Goal: Transaction & Acquisition: Purchase product/service

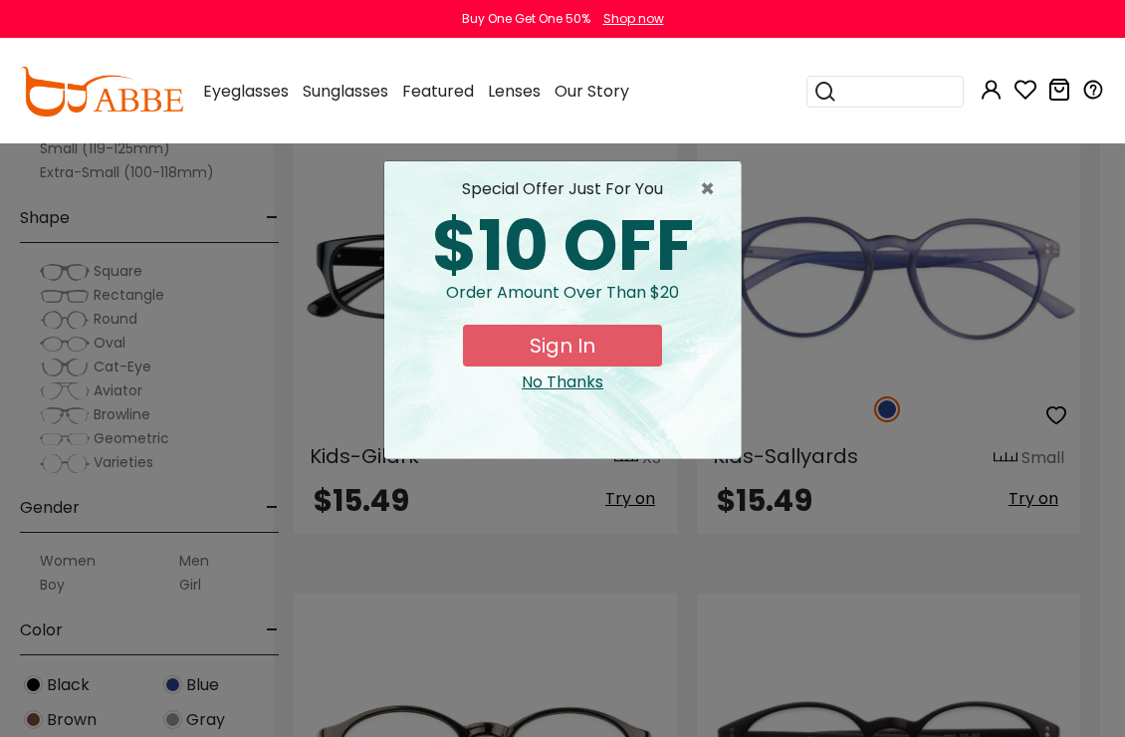
scroll to position [2426, 25]
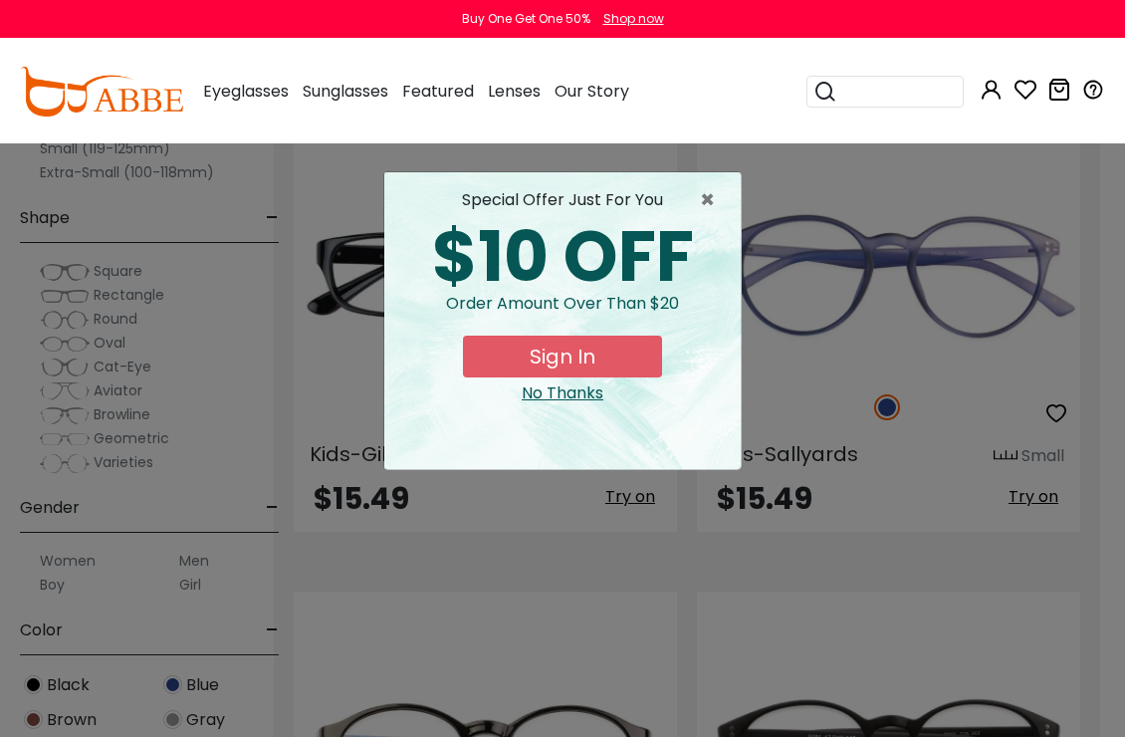
click at [580, 404] on div "special offer just for you $10 OFF Order amount over than $20 Sign In No Thanks" at bounding box center [562, 320] width 356 height 297
click at [603, 394] on div "No Thanks" at bounding box center [562, 393] width 325 height 24
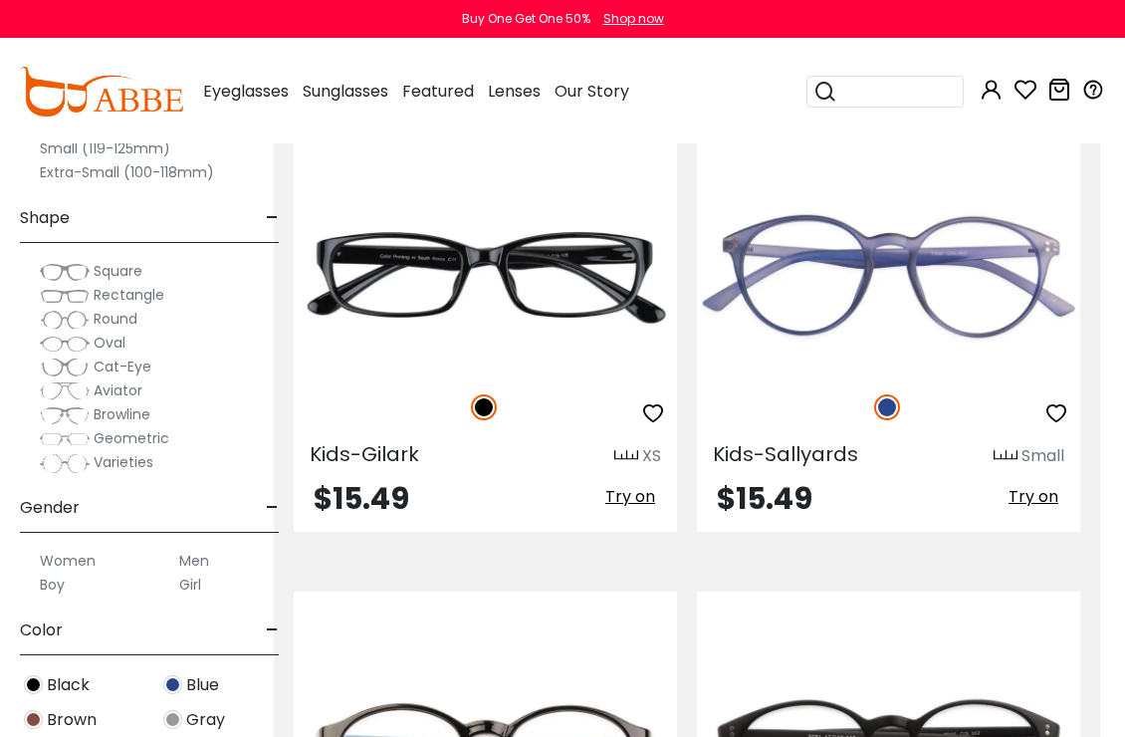
click at [0, 0] on img at bounding box center [0, 0] width 0 height 0
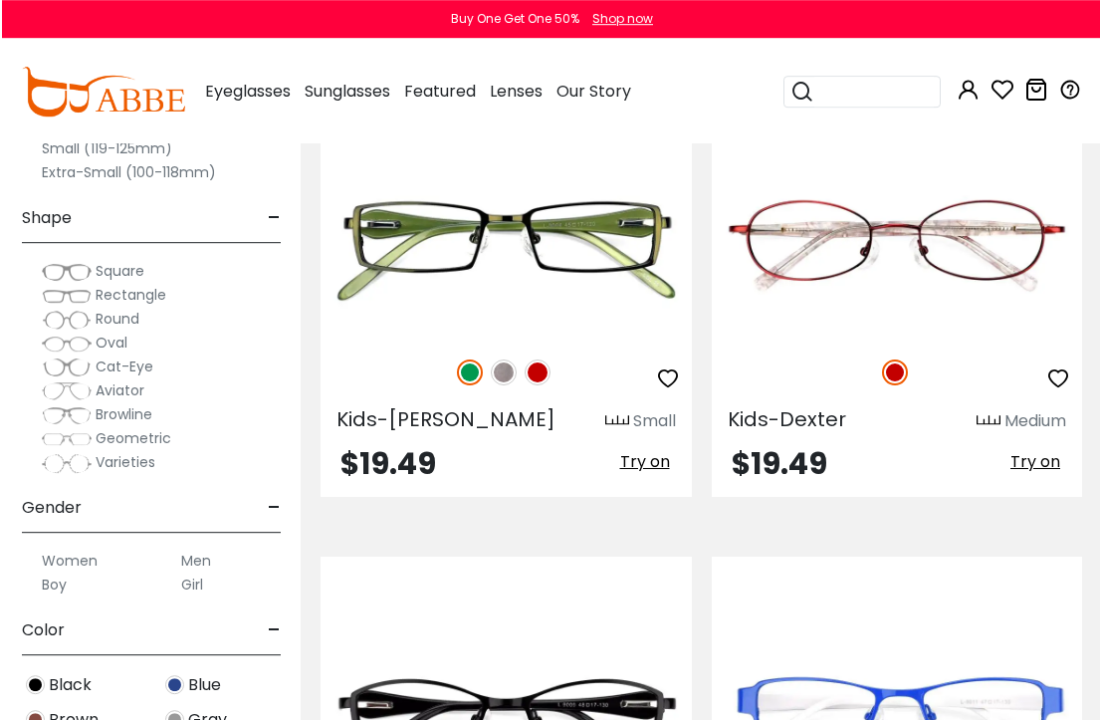
scroll to position [6743, 0]
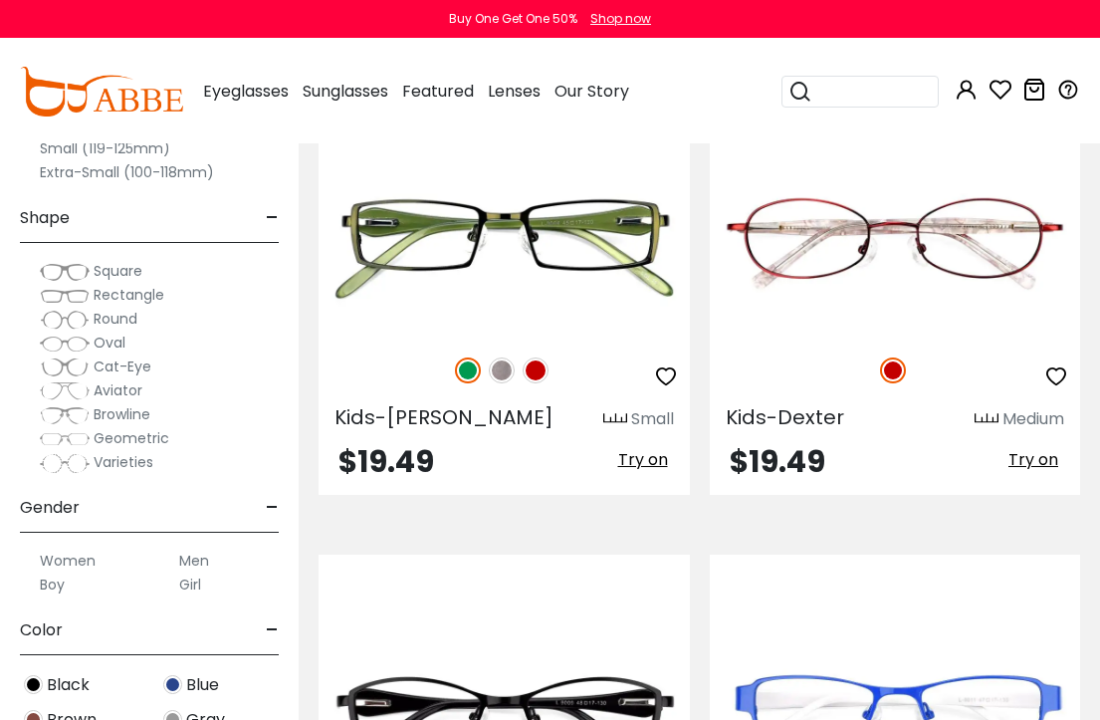
click at [0, 0] on img at bounding box center [0, 0] width 0 height 0
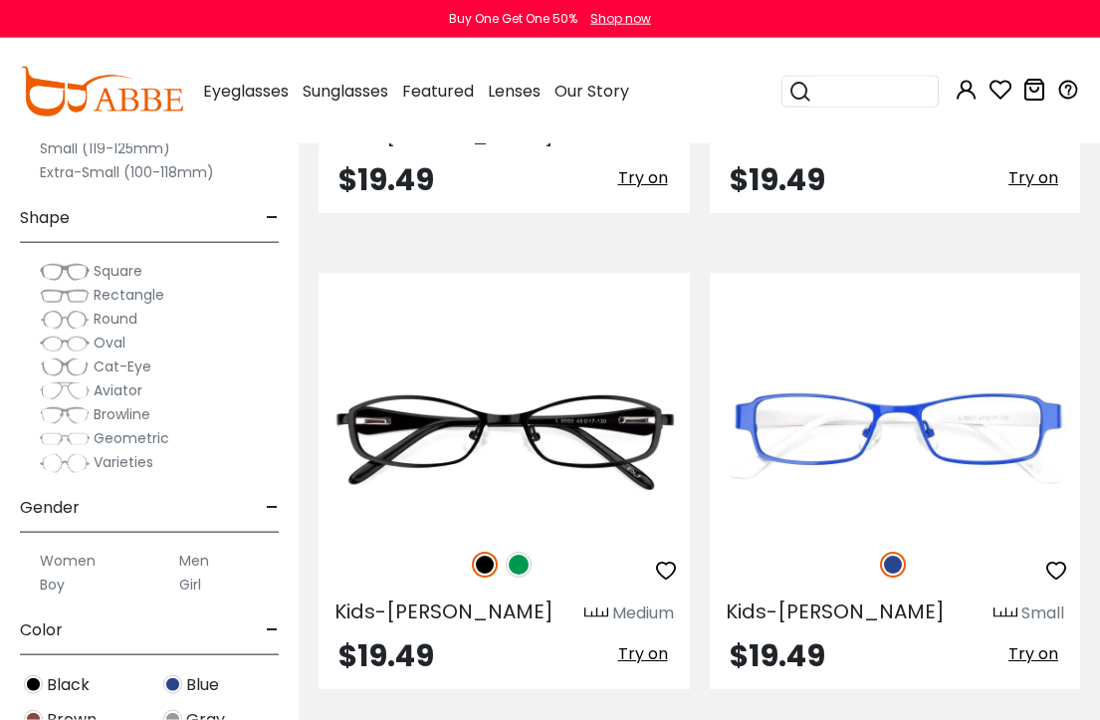
scroll to position [7026, 0]
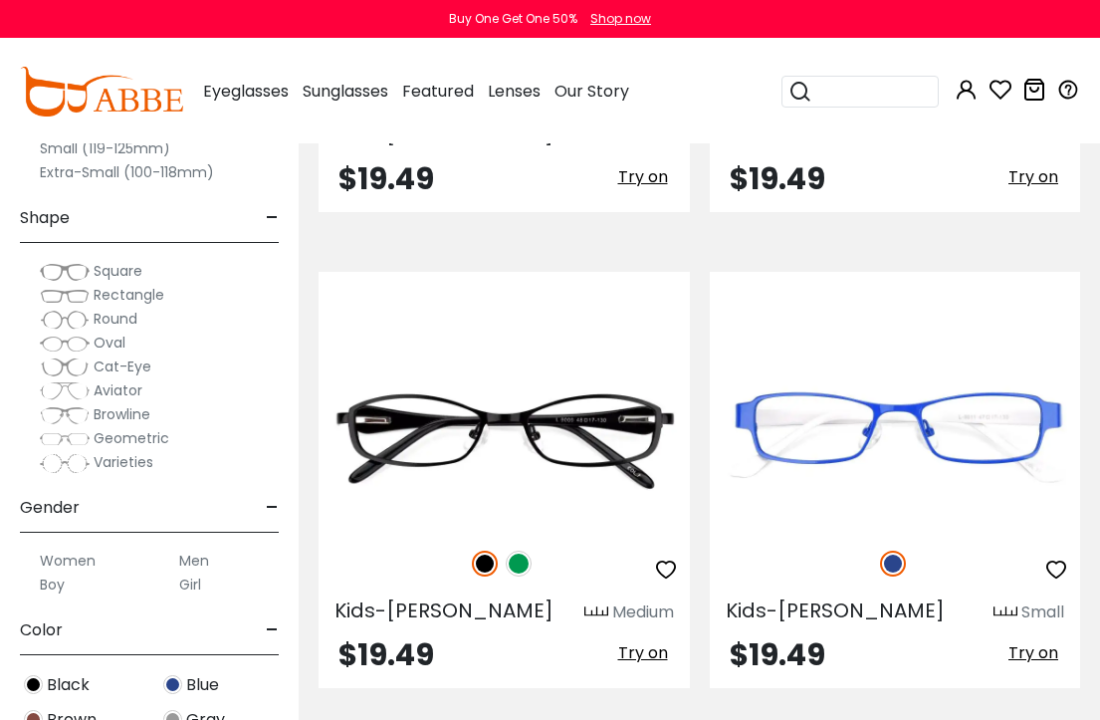
click at [0, 0] on img at bounding box center [0, 0] width 0 height 0
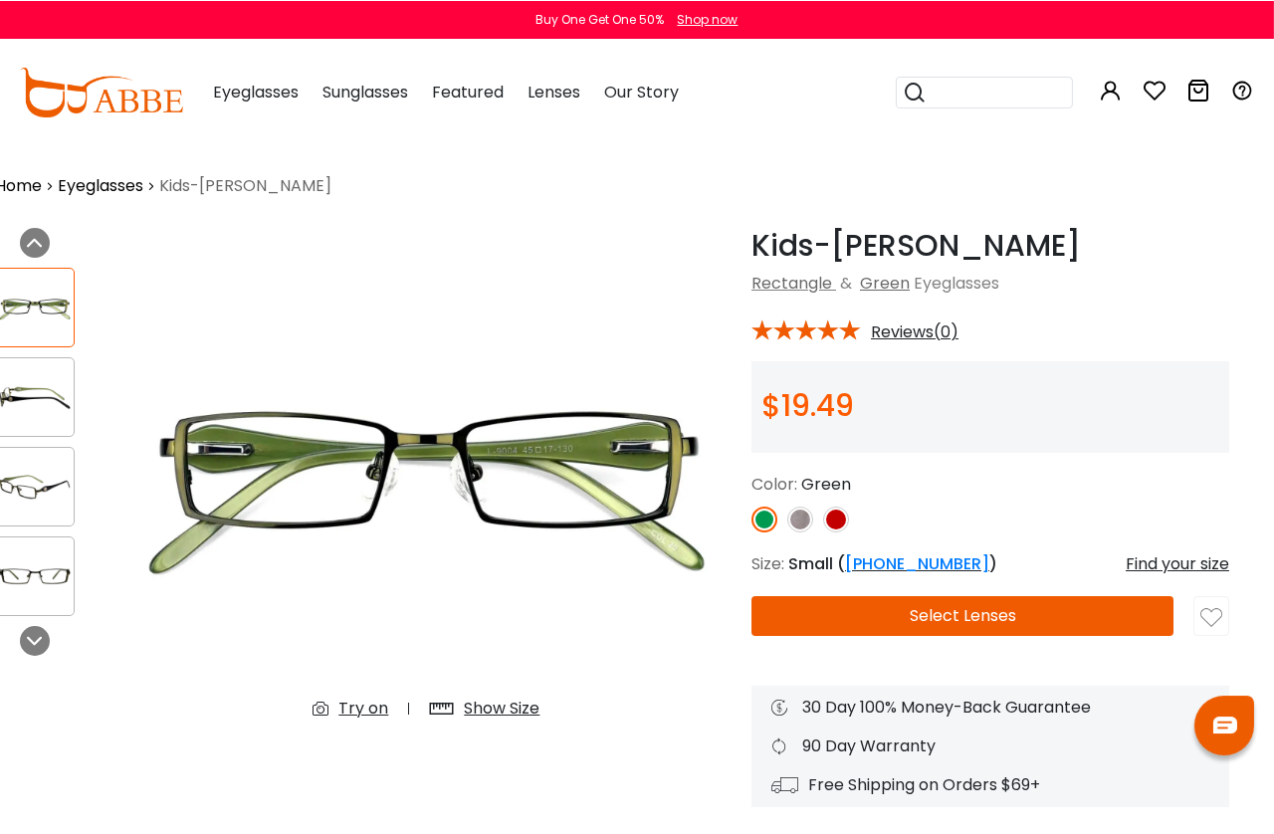
scroll to position [0, 24]
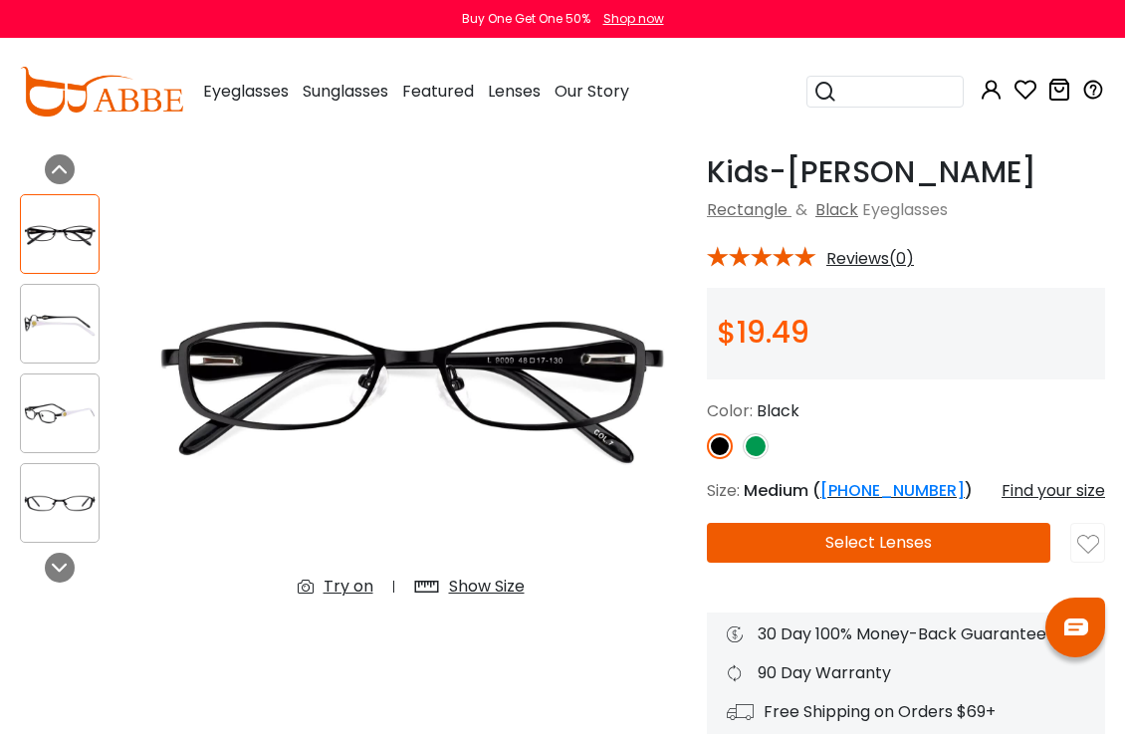
scroll to position [72, 0]
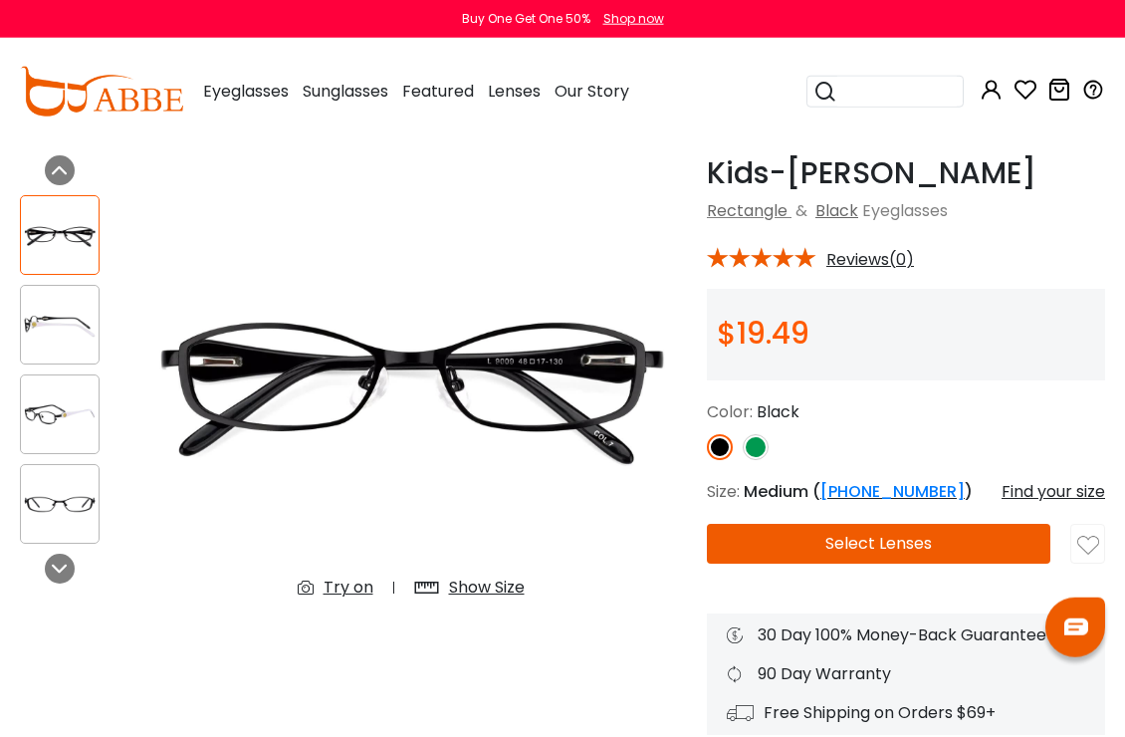
click at [903, 556] on button "Select Lenses" at bounding box center [878, 544] width 343 height 40
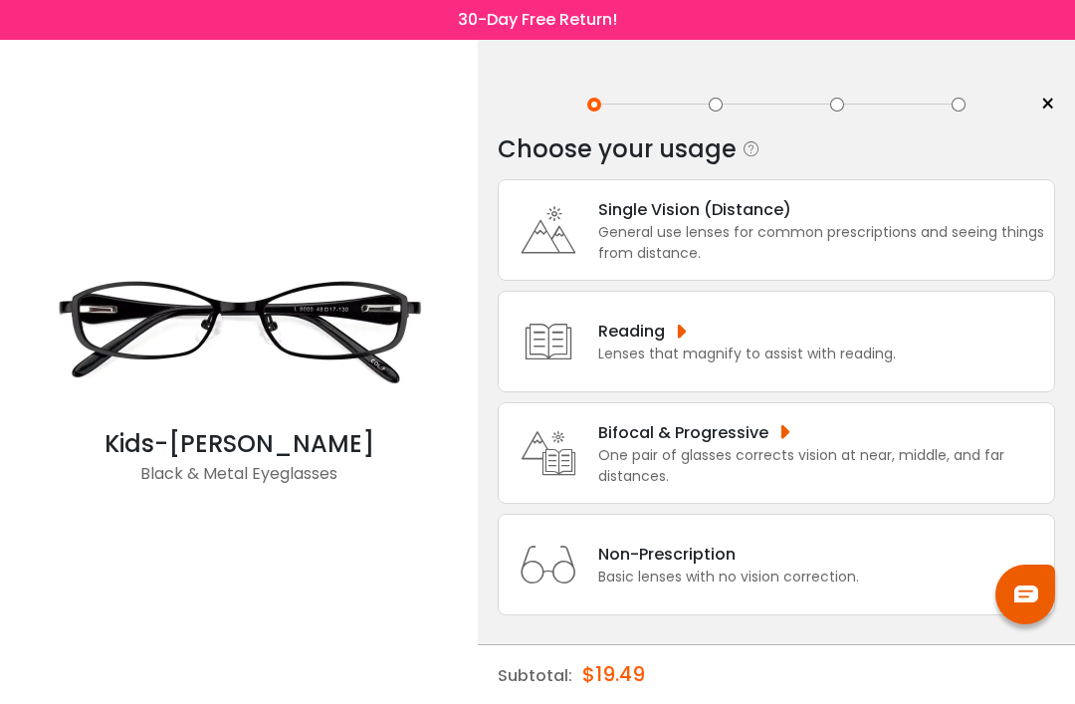
click at [785, 471] on div "One pair of glasses corrects vision at near, middle, and far distances." at bounding box center [821, 466] width 446 height 42
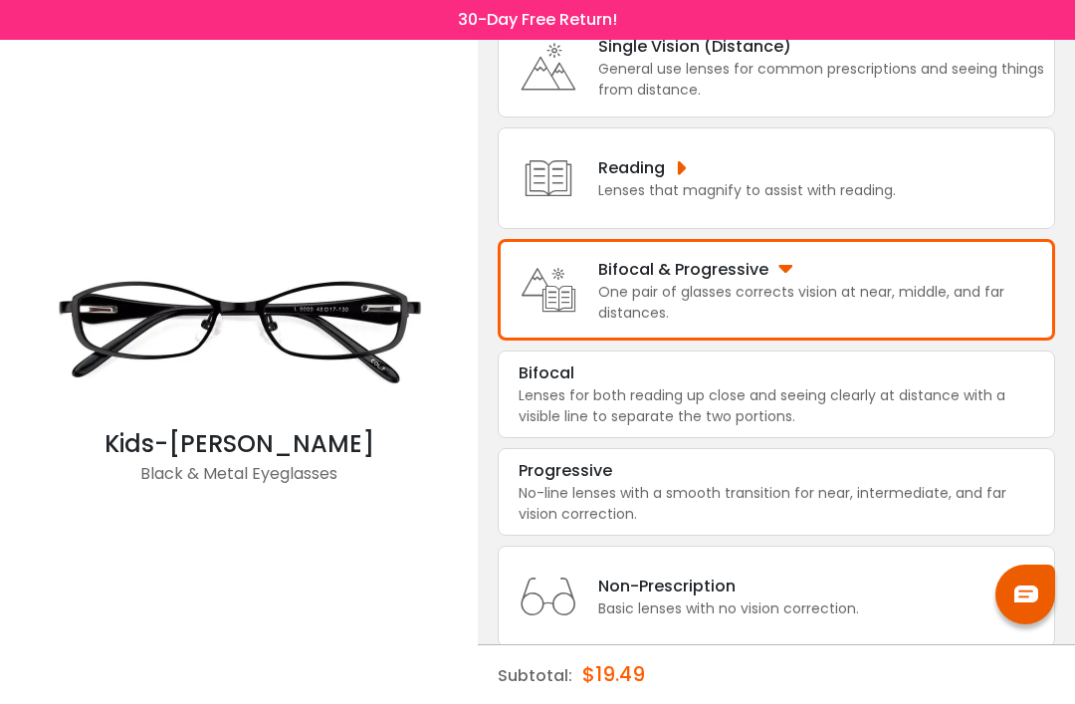
scroll to position [174, 0]
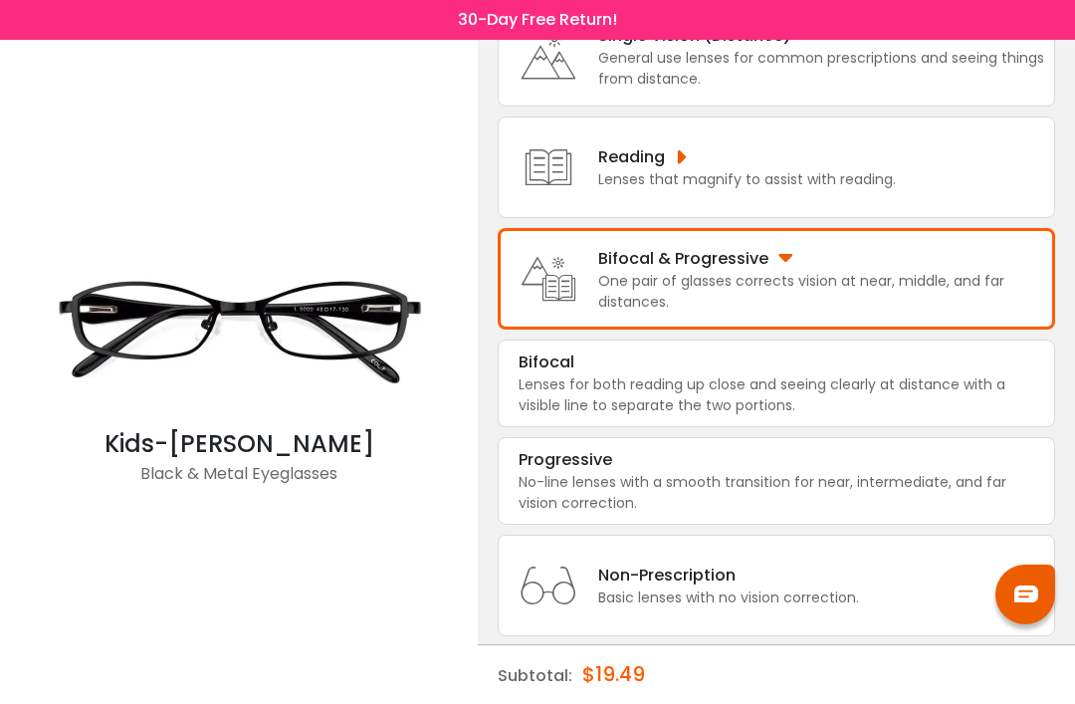
click at [855, 507] on div "No-line lenses with a smooth transition for near, intermediate, and far vision …" at bounding box center [777, 493] width 516 height 42
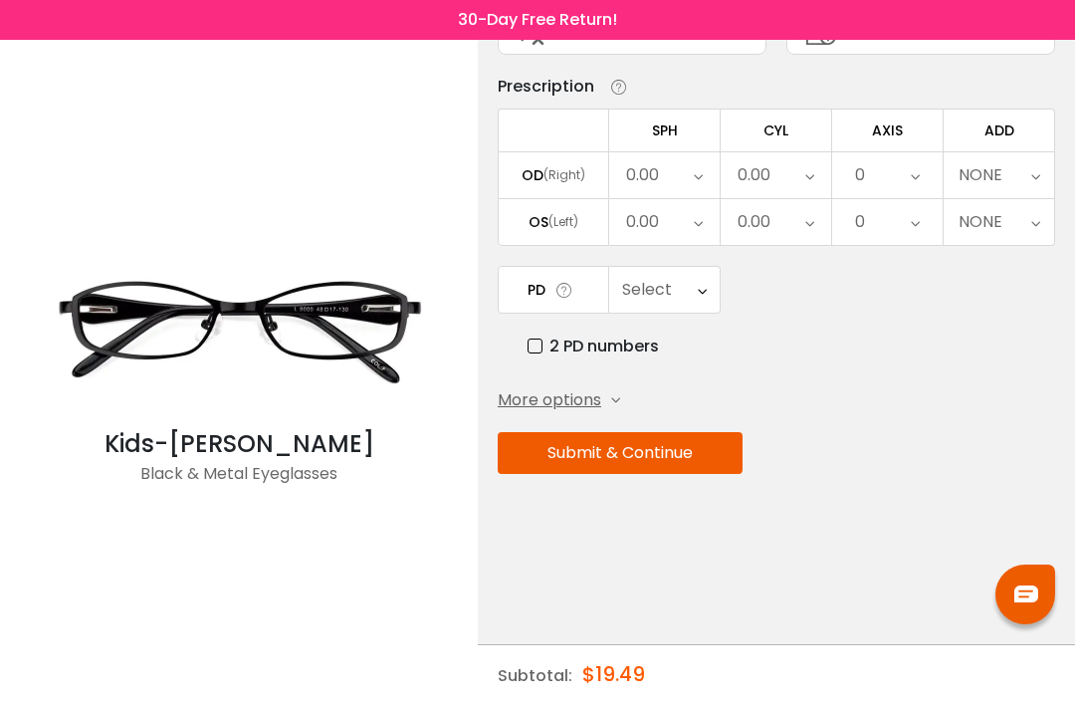
scroll to position [0, 0]
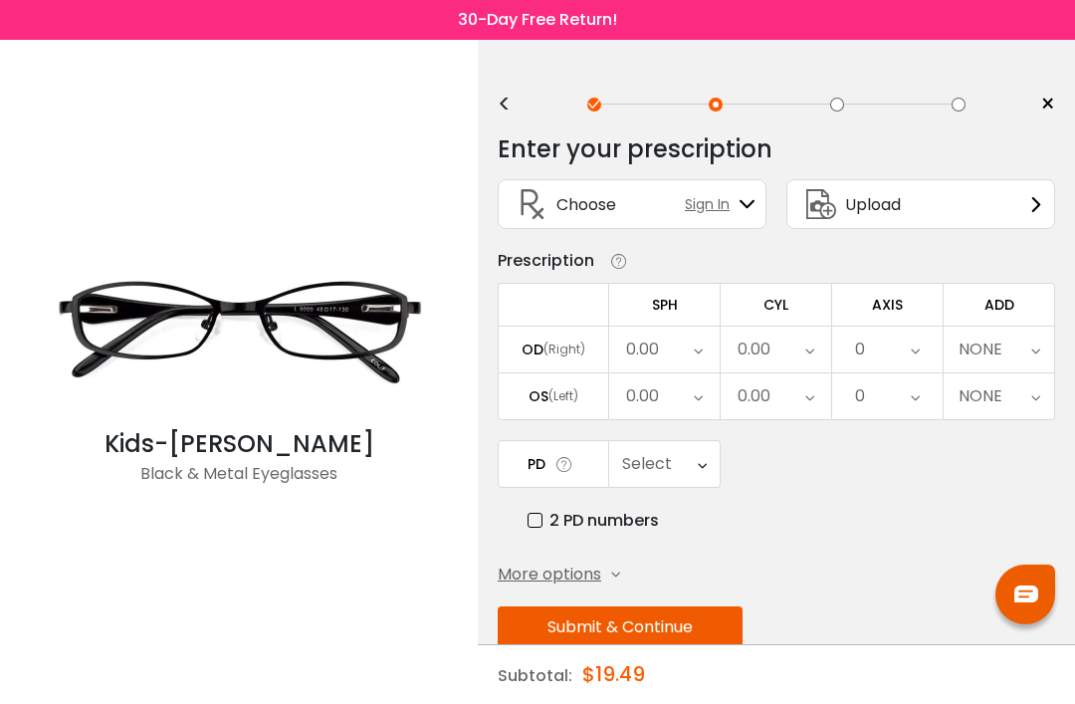
click at [674, 364] on div "0.00" at bounding box center [664, 350] width 111 height 46
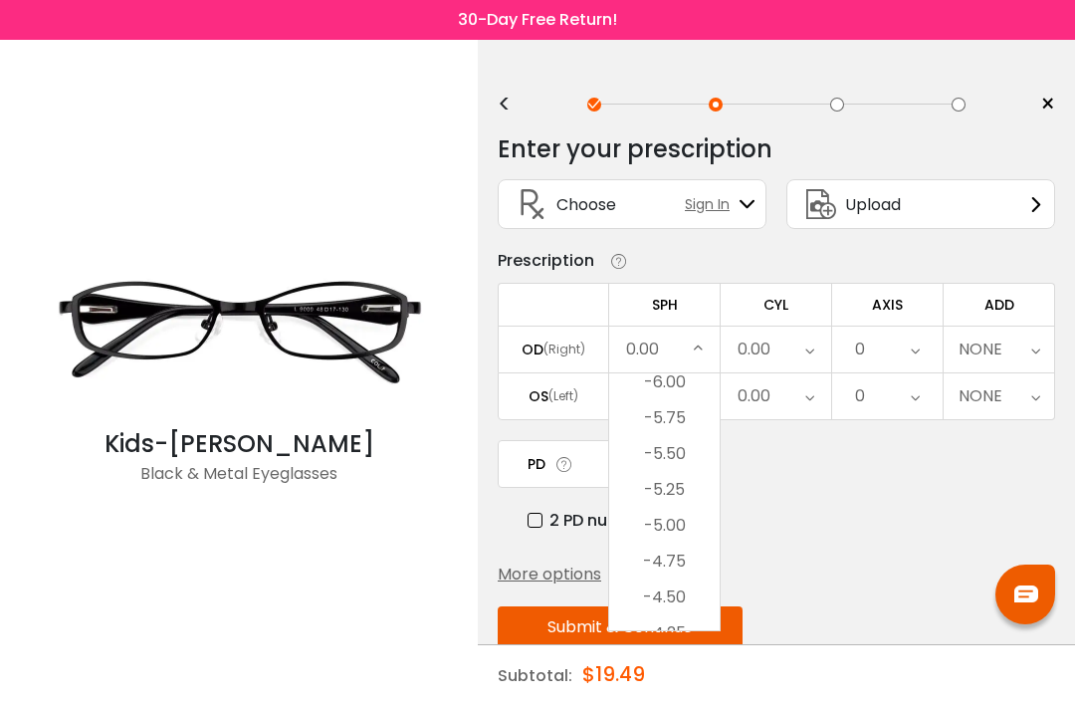
scroll to position [1940, 0]
click at [688, 460] on li "-6.00" at bounding box center [664, 458] width 111 height 36
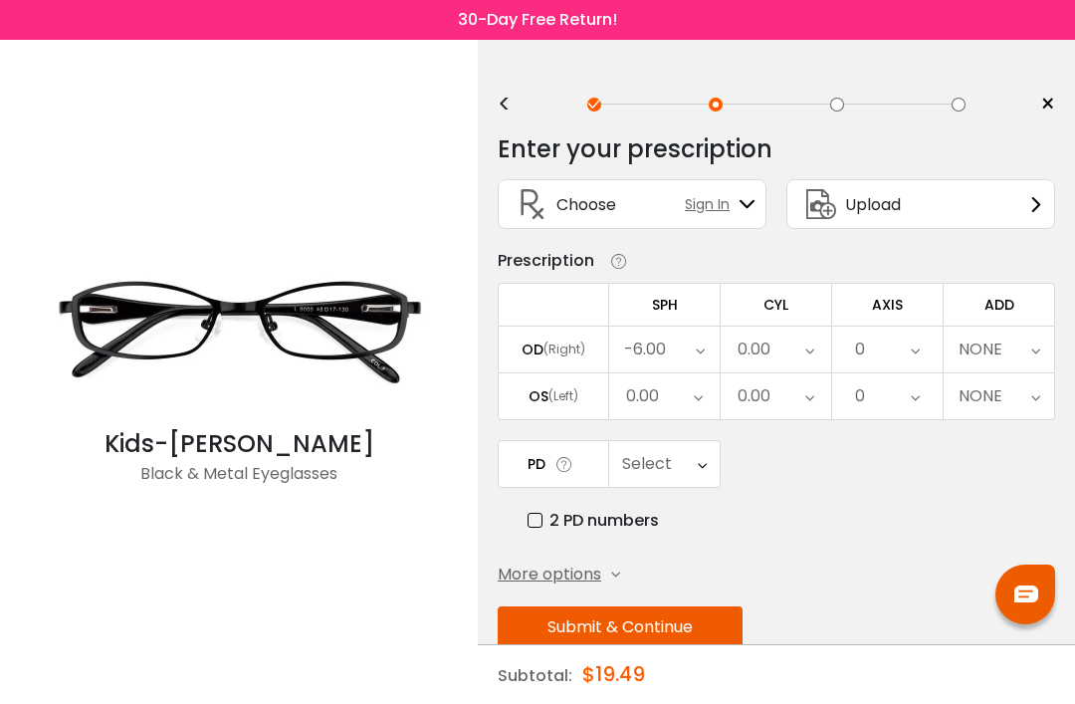
click at [783, 355] on div "0.00" at bounding box center [776, 350] width 111 height 46
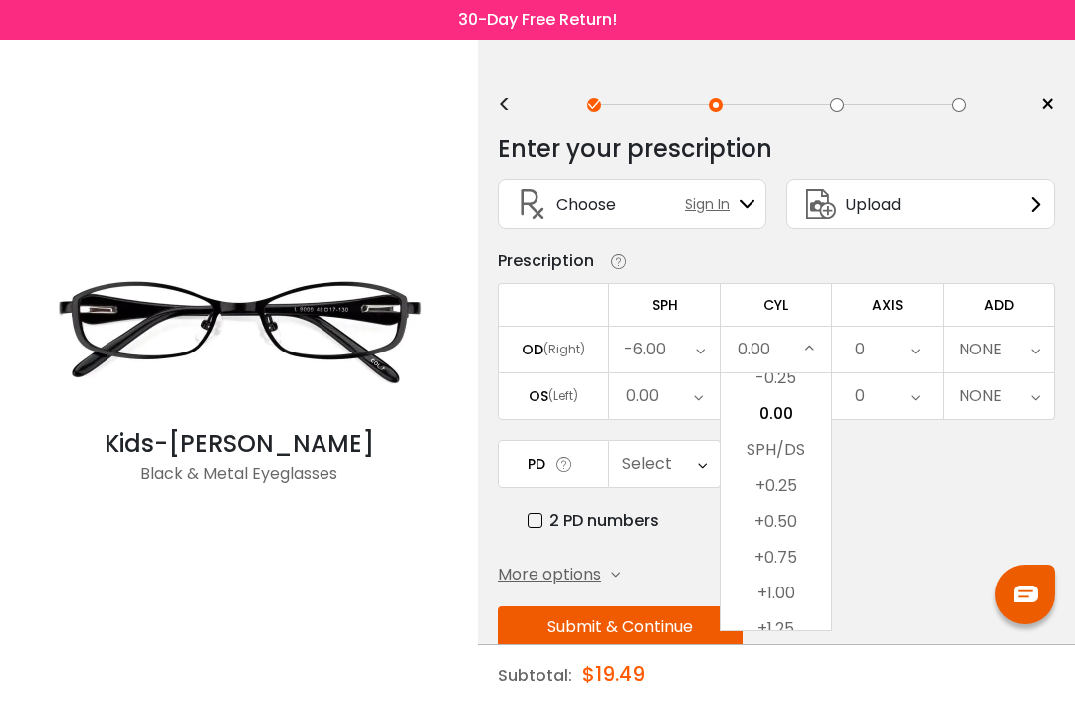
scroll to position [836, 0]
click at [796, 565] on li "+0.75" at bounding box center [776, 559] width 111 height 36
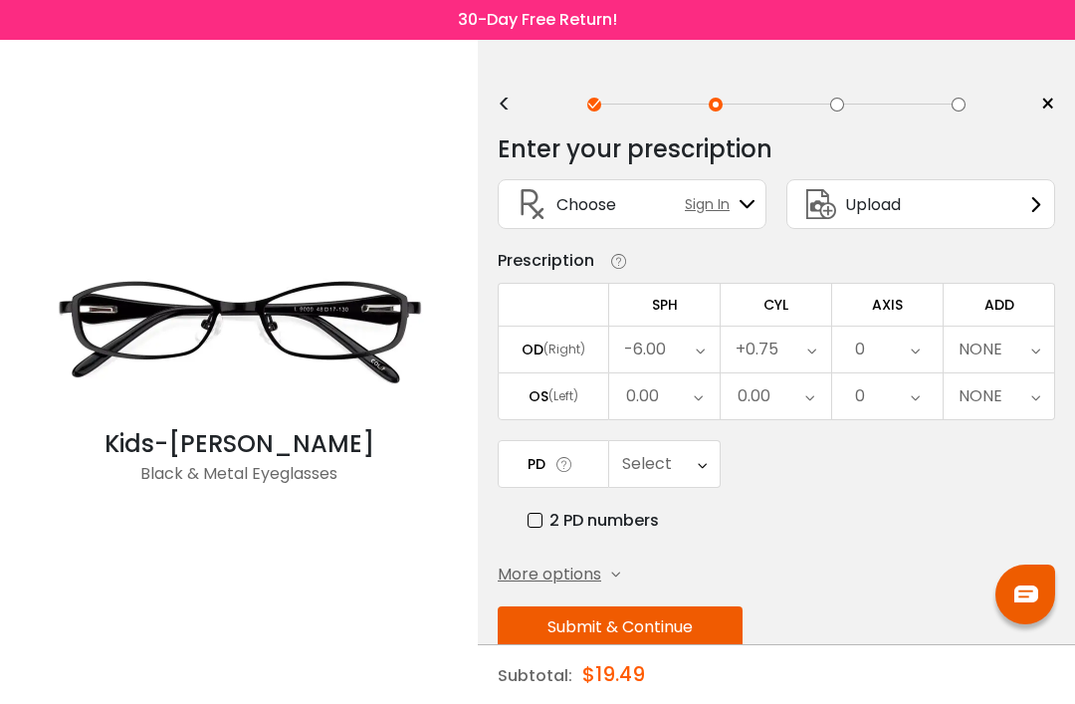
click at [899, 353] on div "0" at bounding box center [887, 350] width 111 height 46
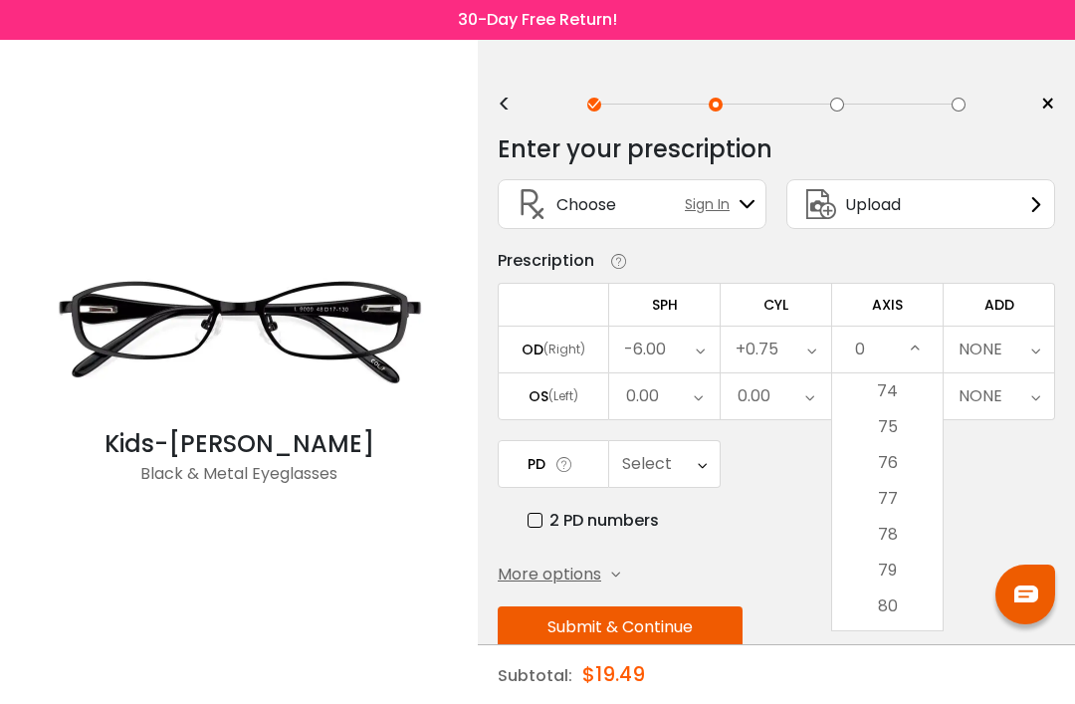
scroll to position [2712, 0]
click at [906, 554] on li "80" at bounding box center [887, 547] width 111 height 36
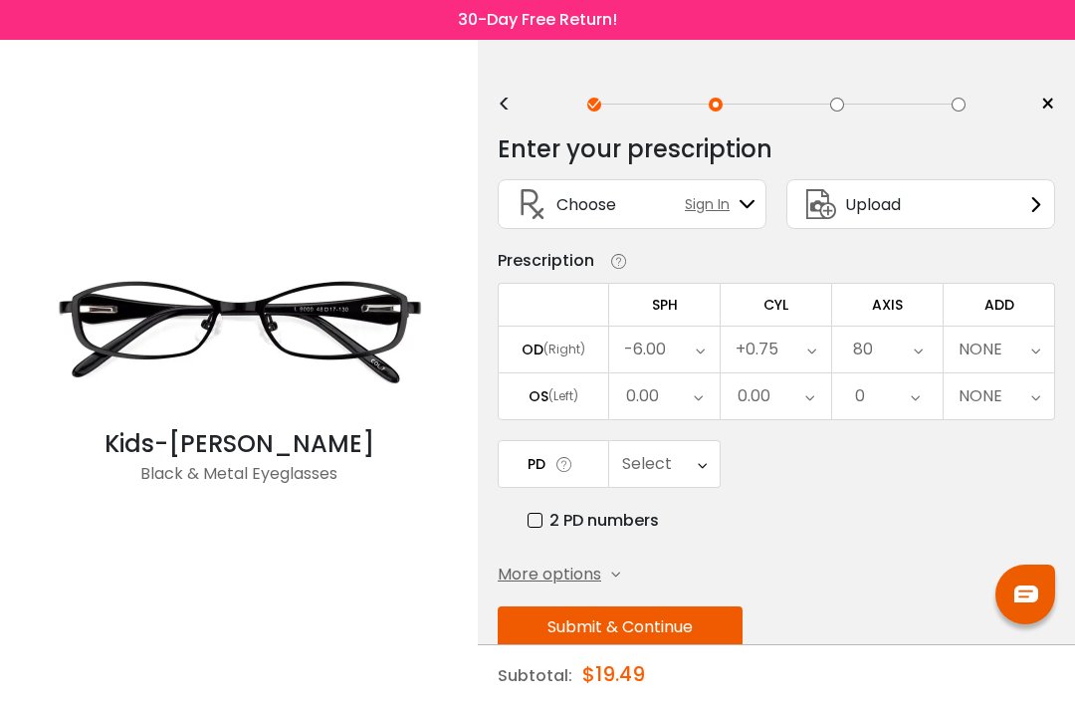
click at [1005, 353] on div "NONE" at bounding box center [999, 350] width 111 height 46
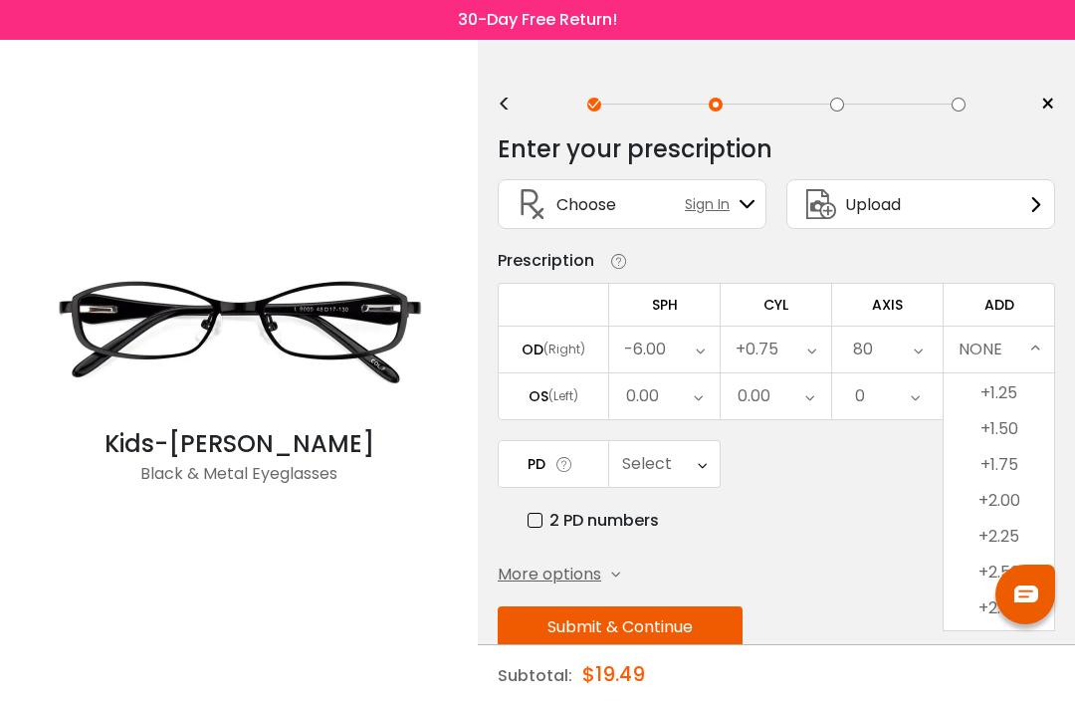
scroll to position [144, 0]
click at [1013, 540] on li "+2.25" at bounding box center [999, 534] width 111 height 36
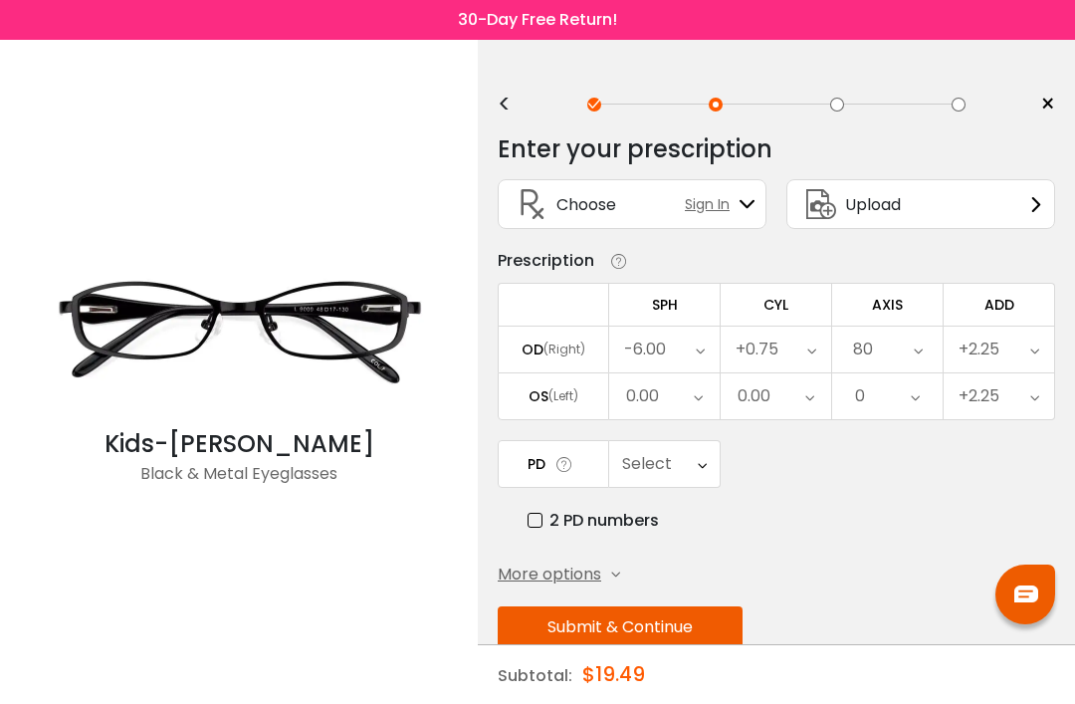
click at [694, 399] on icon at bounding box center [698, 396] width 9 height 46
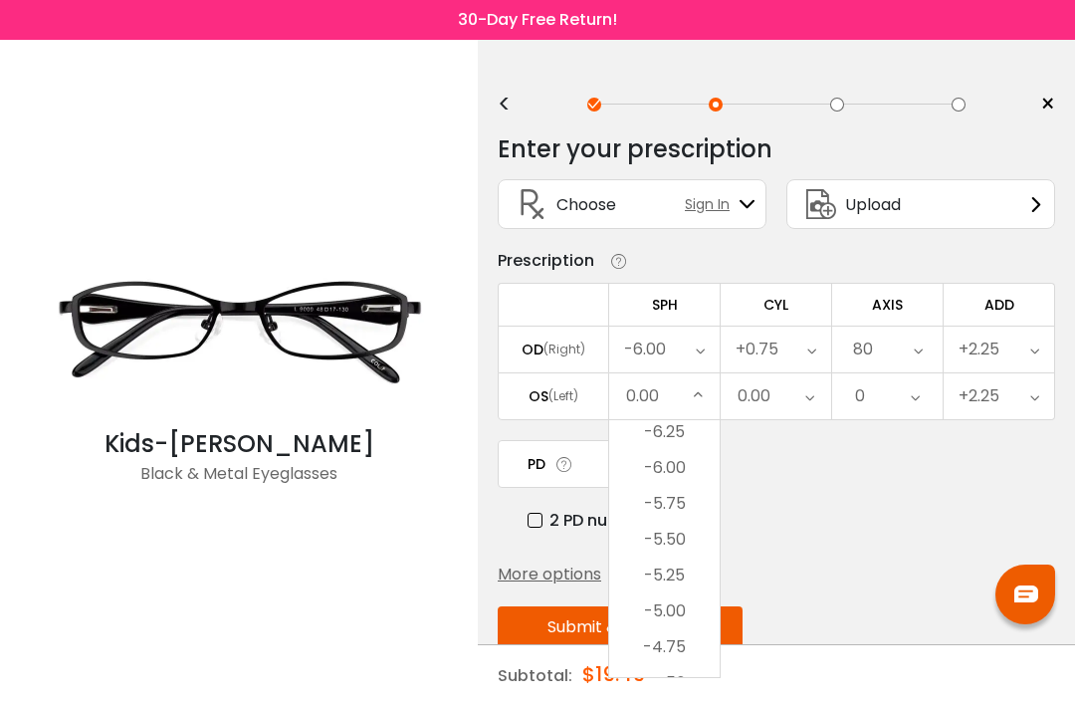
scroll to position [1978, 0]
click at [687, 548] on li "-5.50" at bounding box center [664, 539] width 111 height 36
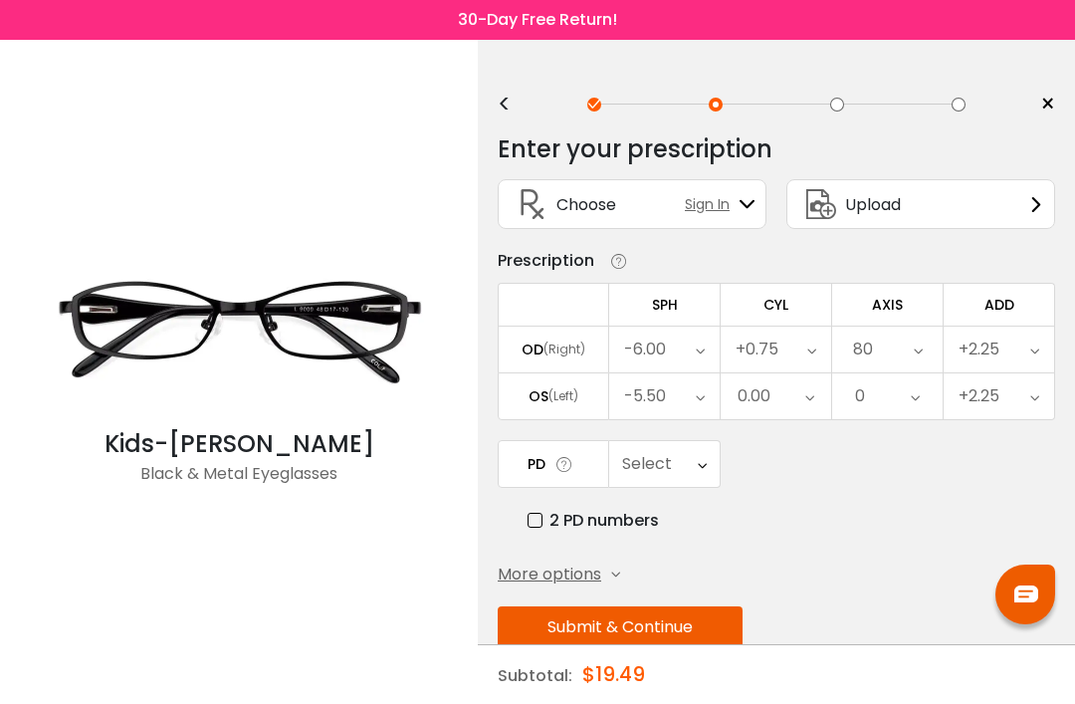
click at [795, 398] on div "0.00" at bounding box center [776, 396] width 111 height 46
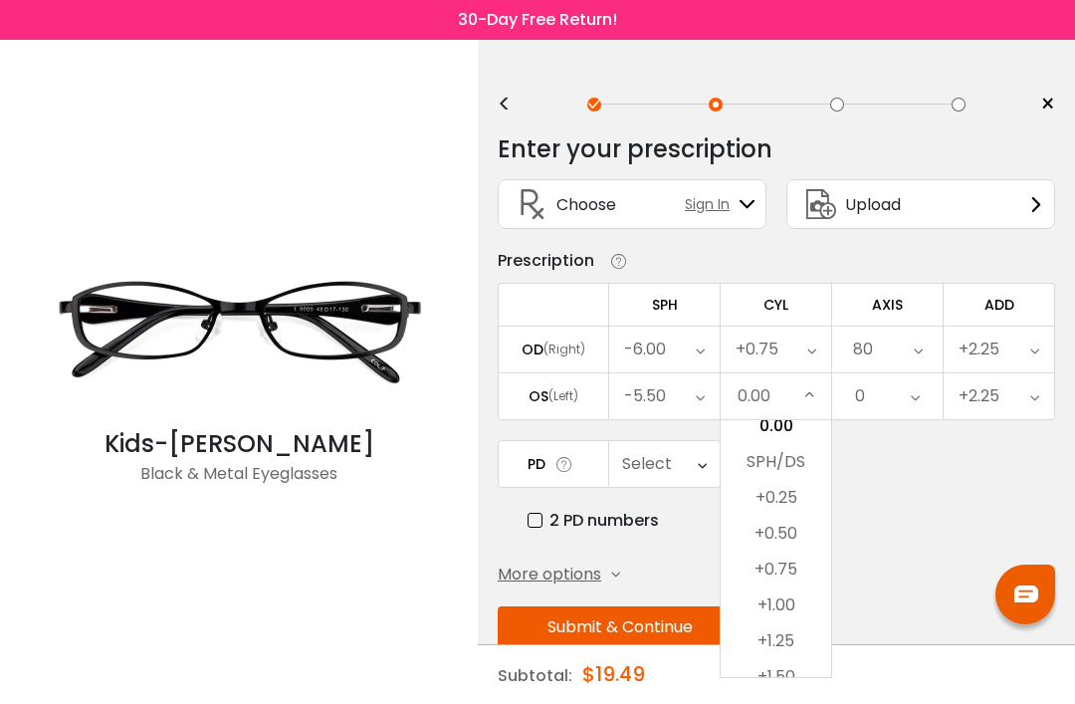
scroll to position [969, 0]
click at [798, 478] on li "+0.75" at bounding box center [776, 473] width 111 height 36
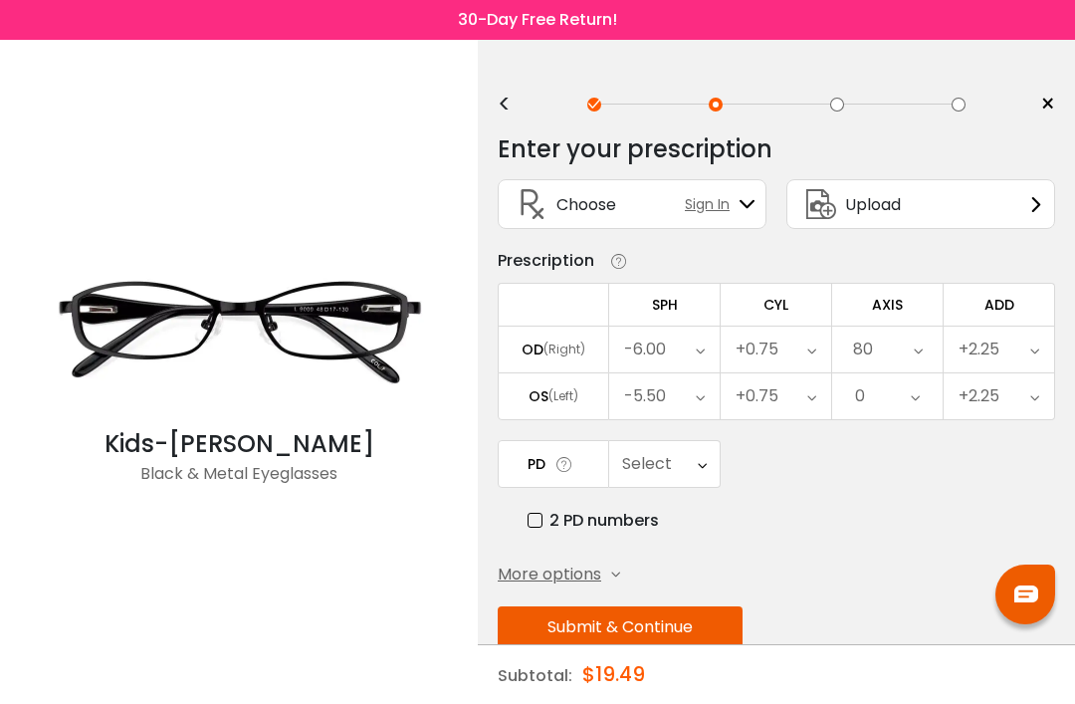
click at [887, 399] on div "0" at bounding box center [887, 396] width 111 height 46
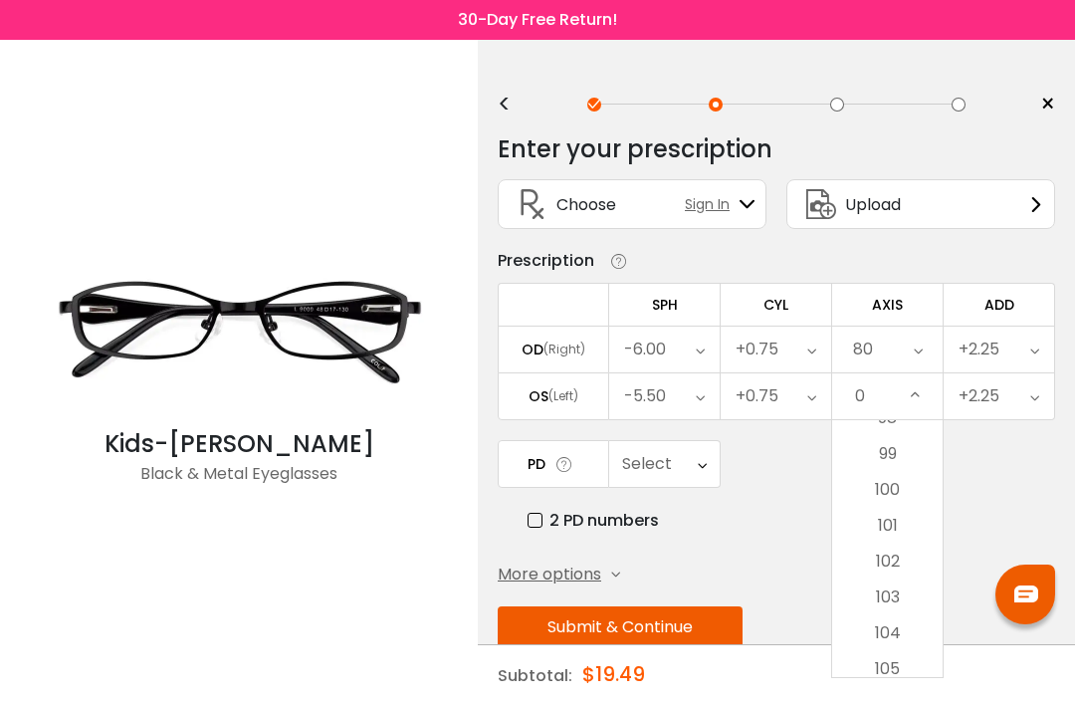
scroll to position [3530, 0]
click at [909, 496] on li "100" at bounding box center [887, 492] width 111 height 36
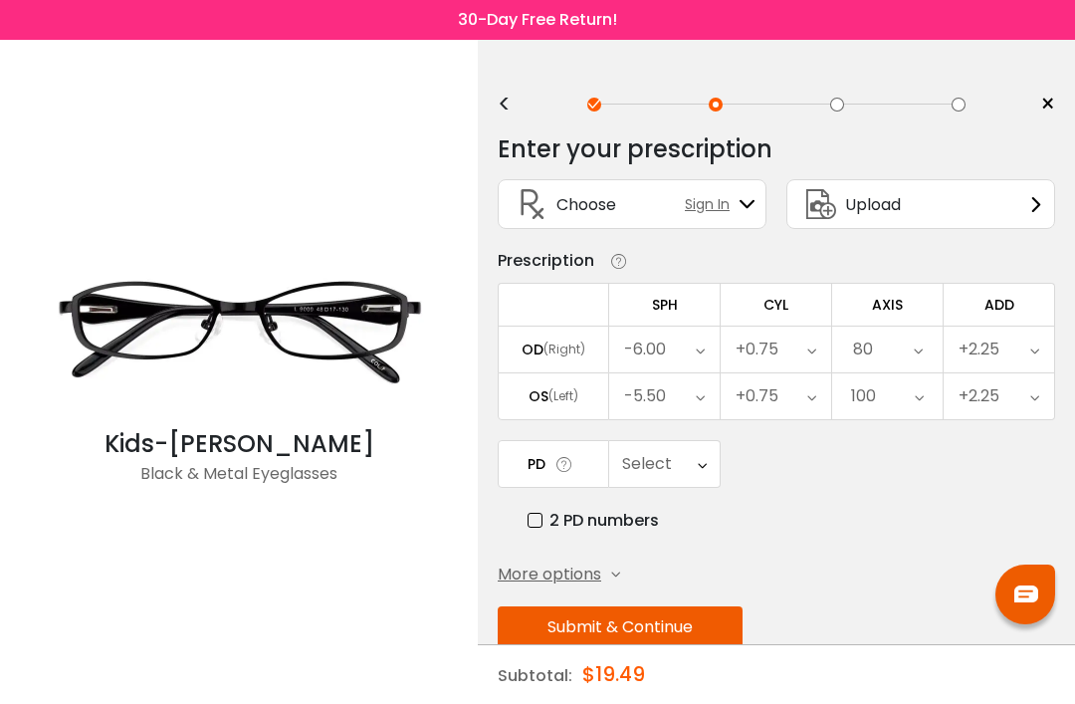
click at [686, 478] on div "Select" at bounding box center [664, 464] width 111 height 46
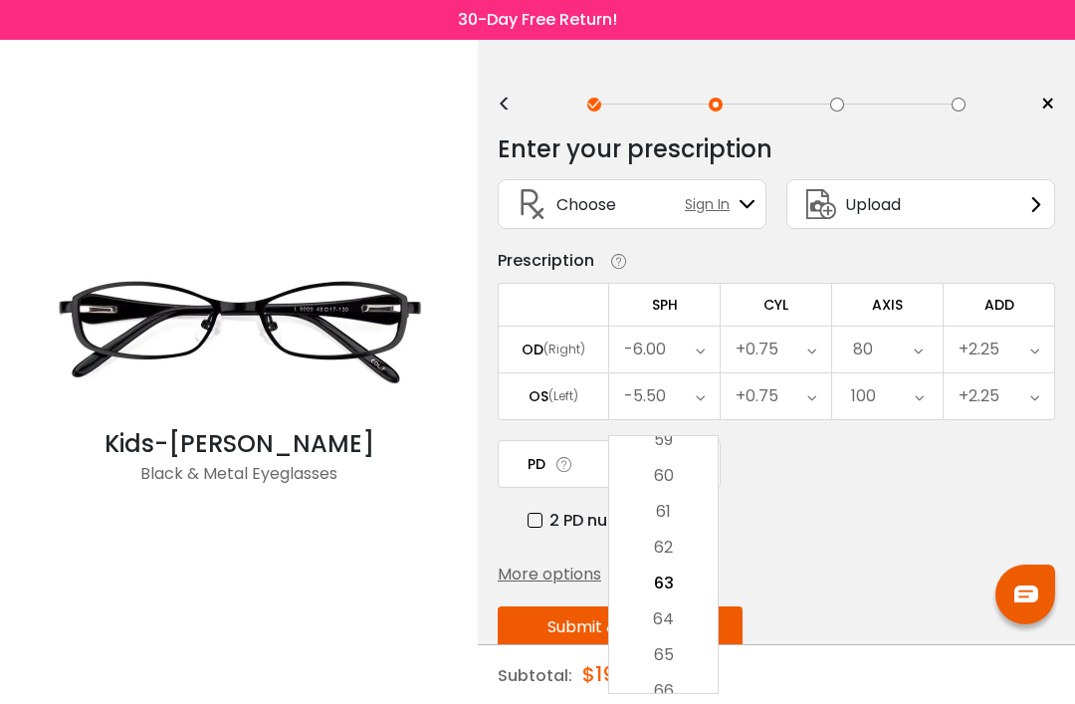
click at [681, 530] on li "61" at bounding box center [663, 512] width 109 height 36
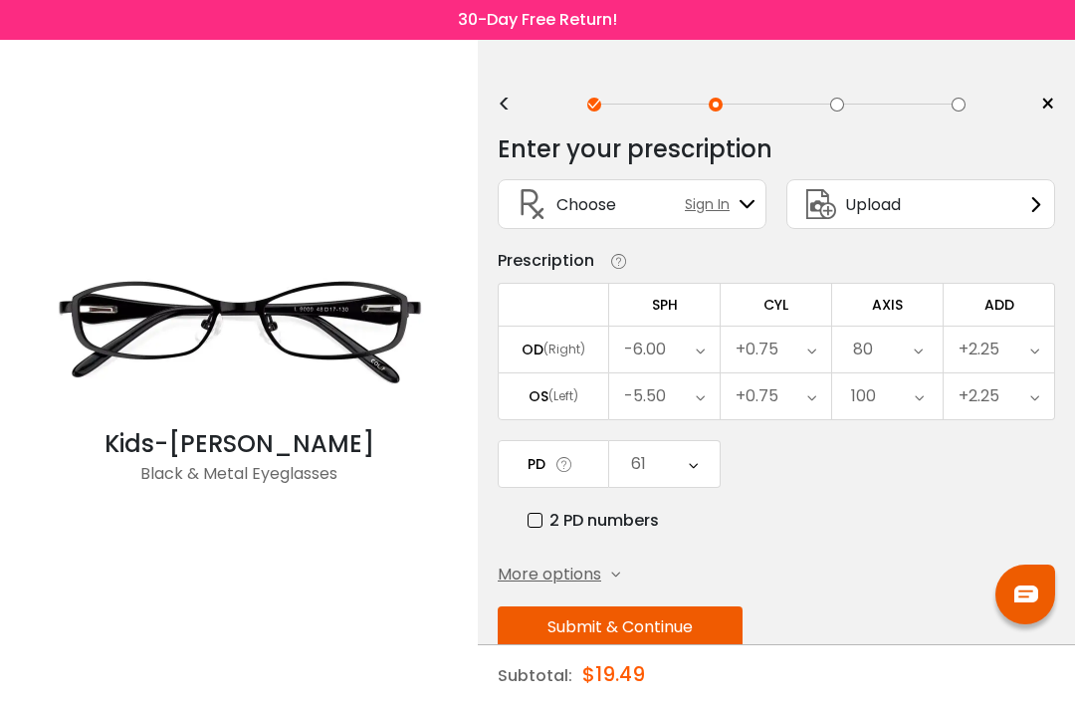
click at [678, 640] on button "Submit & Continue" at bounding box center [620, 627] width 245 height 42
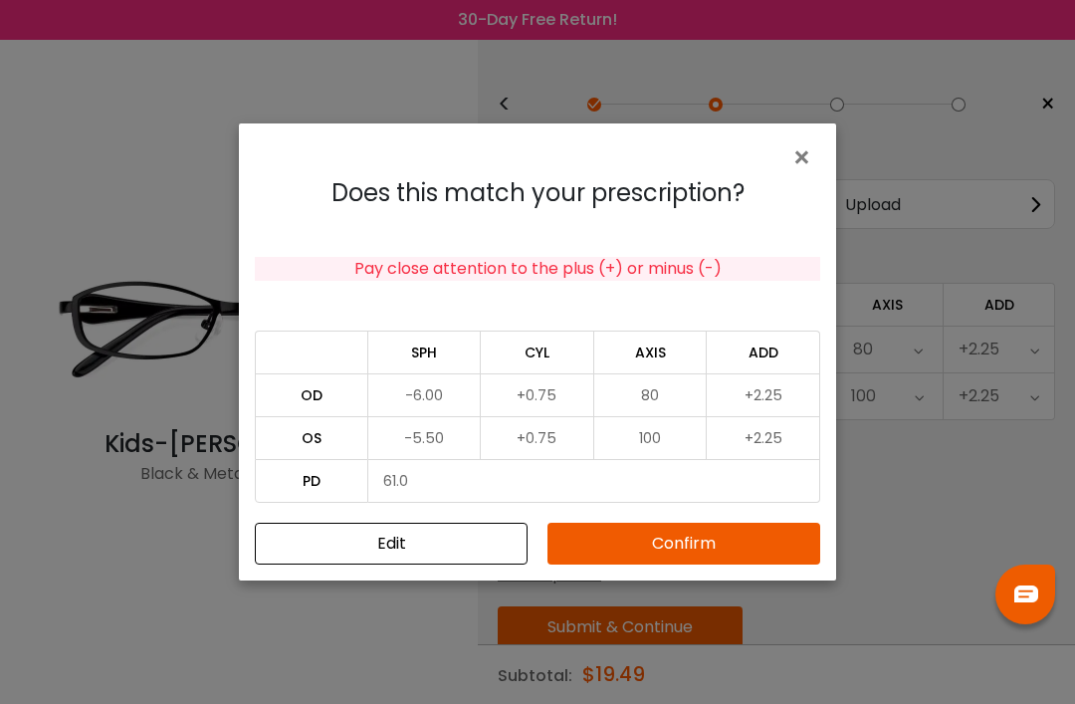
click at [717, 564] on button "Confirm" at bounding box center [684, 544] width 273 height 42
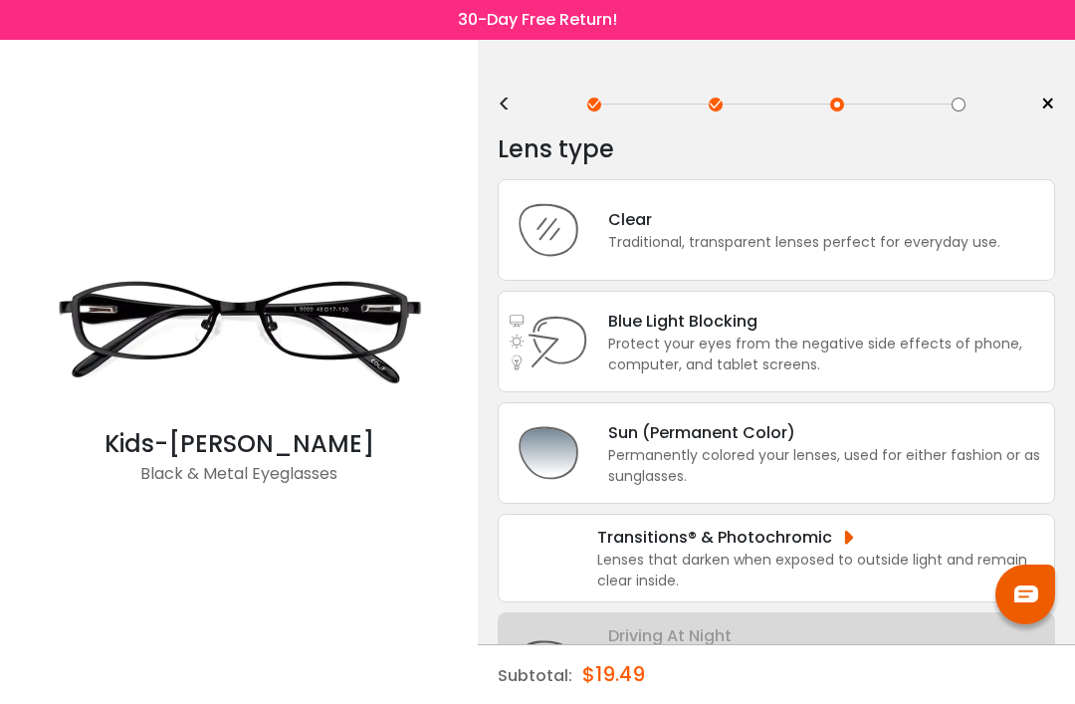
click at [949, 223] on div "Clear" at bounding box center [804, 219] width 392 height 25
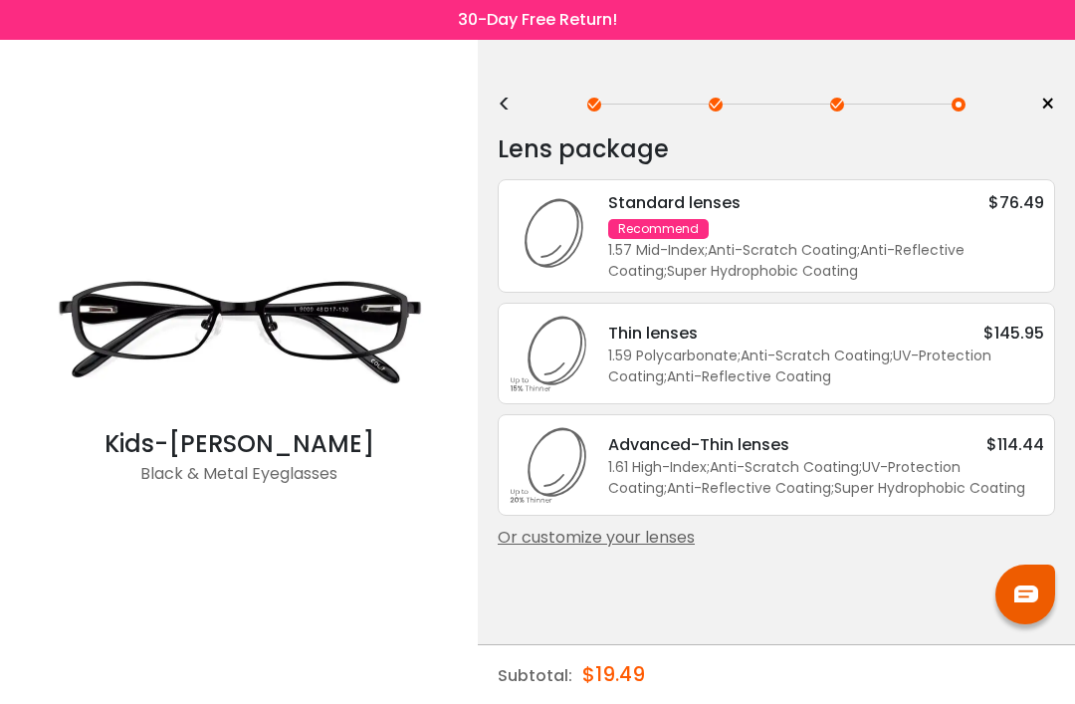
click at [974, 242] on div "1.57 Mid-Index ; Anti-Scratch Coating ; Anti-Reflective Coating ; Super Hydroph…" at bounding box center [826, 261] width 436 height 42
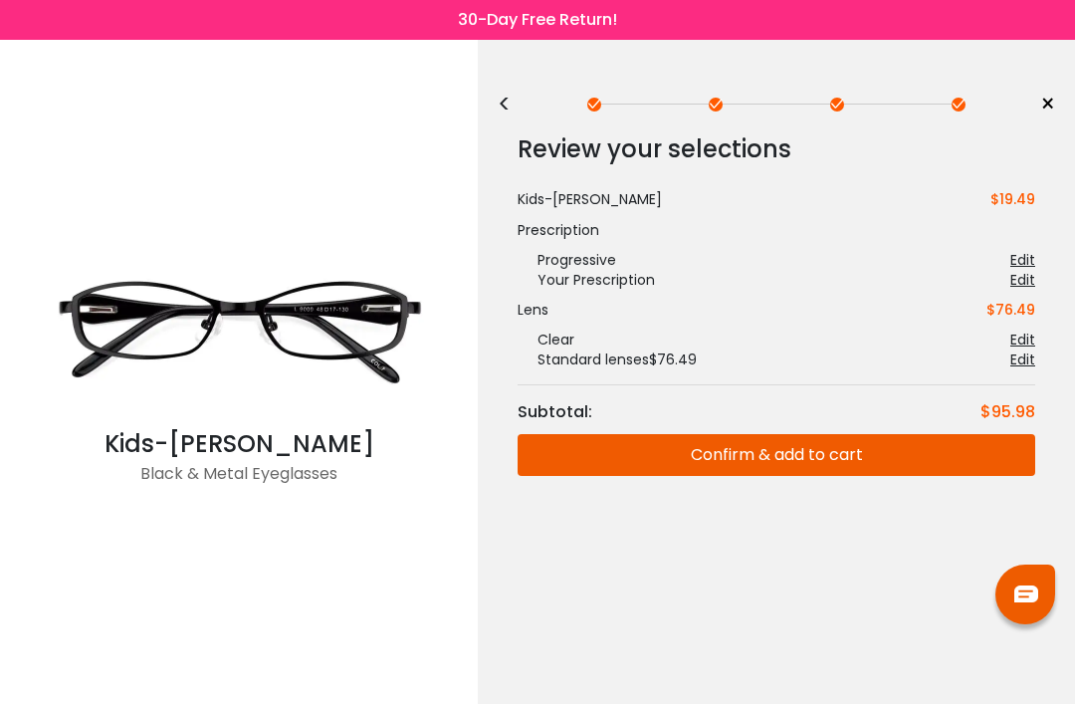
click at [882, 463] on button "Confirm & add to cart" at bounding box center [777, 455] width 518 height 42
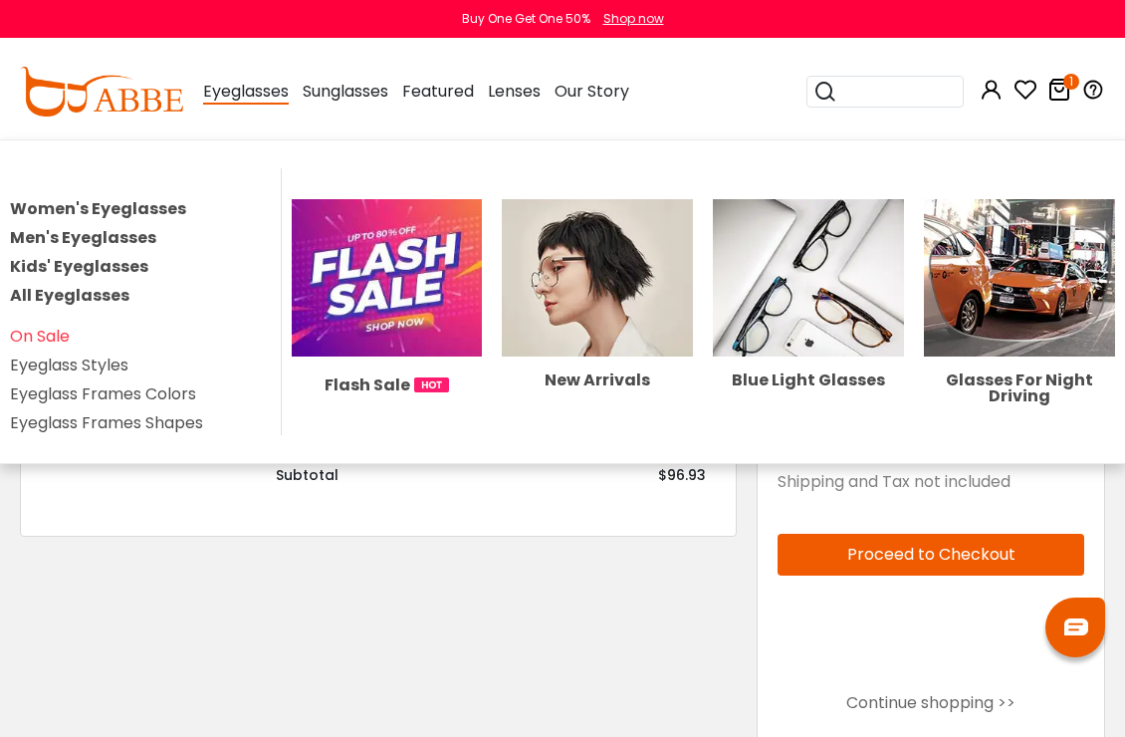
click at [263, 97] on span "Eyeglasses" at bounding box center [246, 92] width 86 height 25
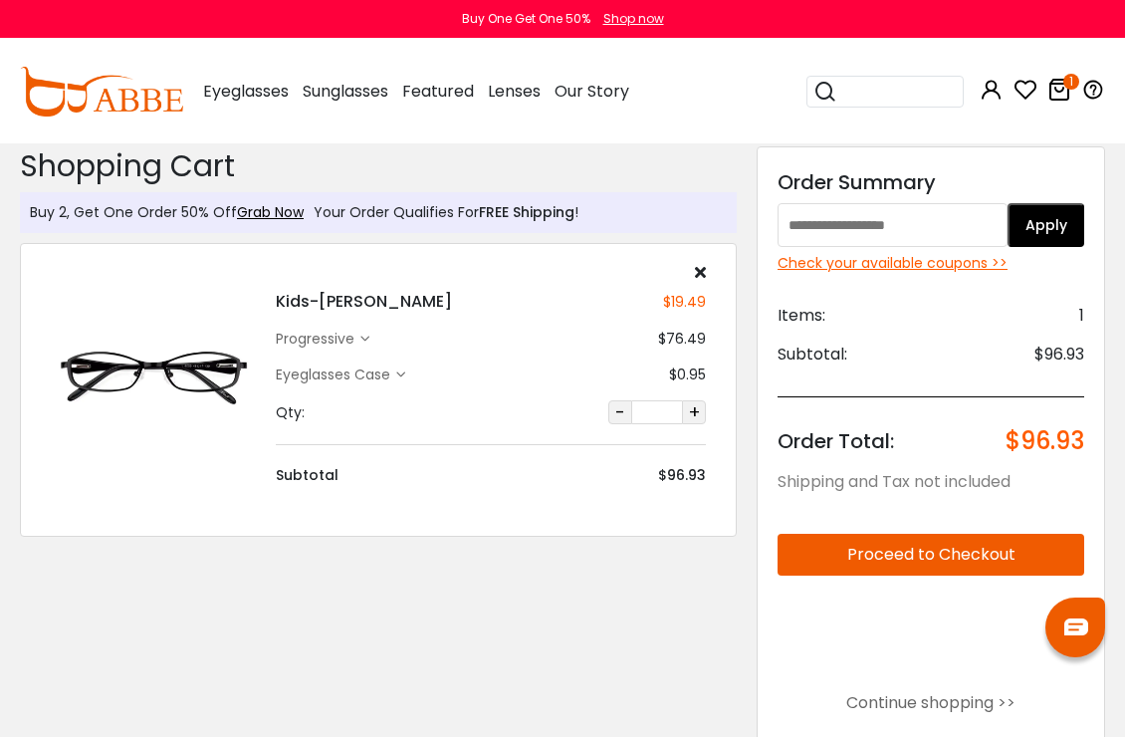
click at [243, 99] on span "Eyeglasses" at bounding box center [246, 91] width 86 height 23
click at [252, 107] on div "Eyeglasses Women's Eyeglasses Men's Eyeglasses Kids' Eyeglasses All Eyeglasses …" at bounding box center [246, 92] width 86 height 100
click at [245, 106] on div "Eyeglasses Women's Eyeglasses Men's Eyeglasses Kids' Eyeglasses All Eyeglasses …" at bounding box center [246, 92] width 86 height 100
click at [276, 85] on span "Eyeglasses" at bounding box center [246, 91] width 86 height 23
click at [139, 108] on img at bounding box center [101, 92] width 163 height 50
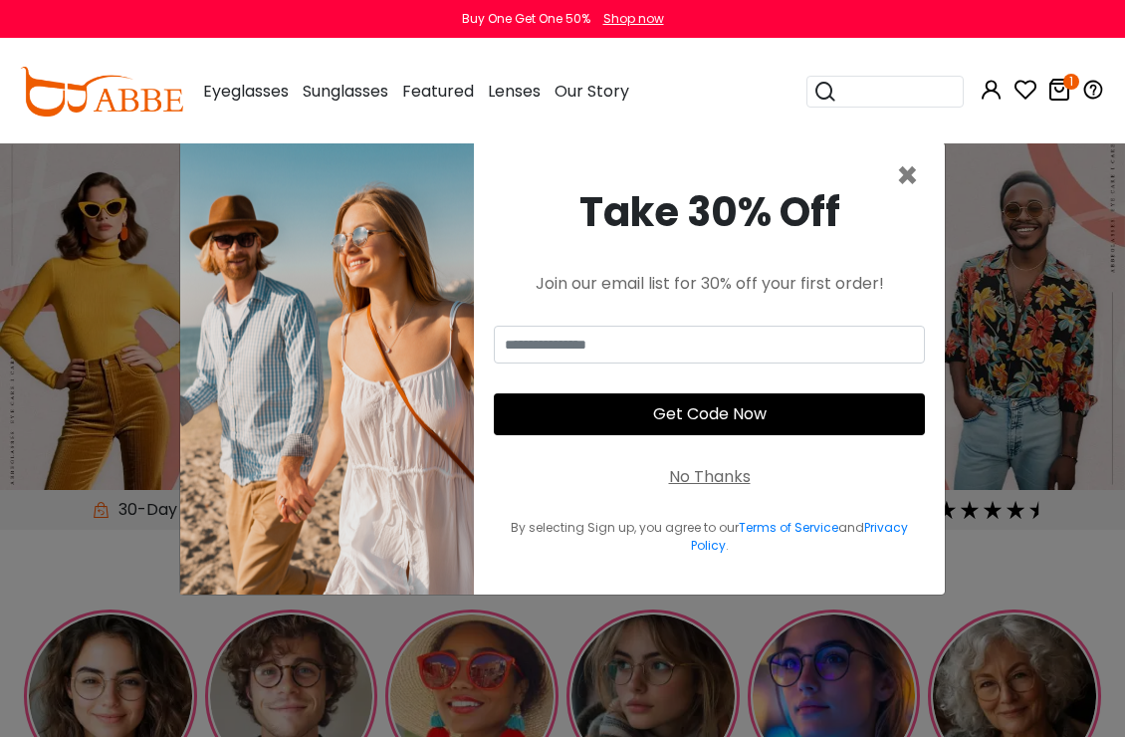
scroll to position [-1, 0]
click at [912, 201] on span "×" at bounding box center [907, 175] width 23 height 51
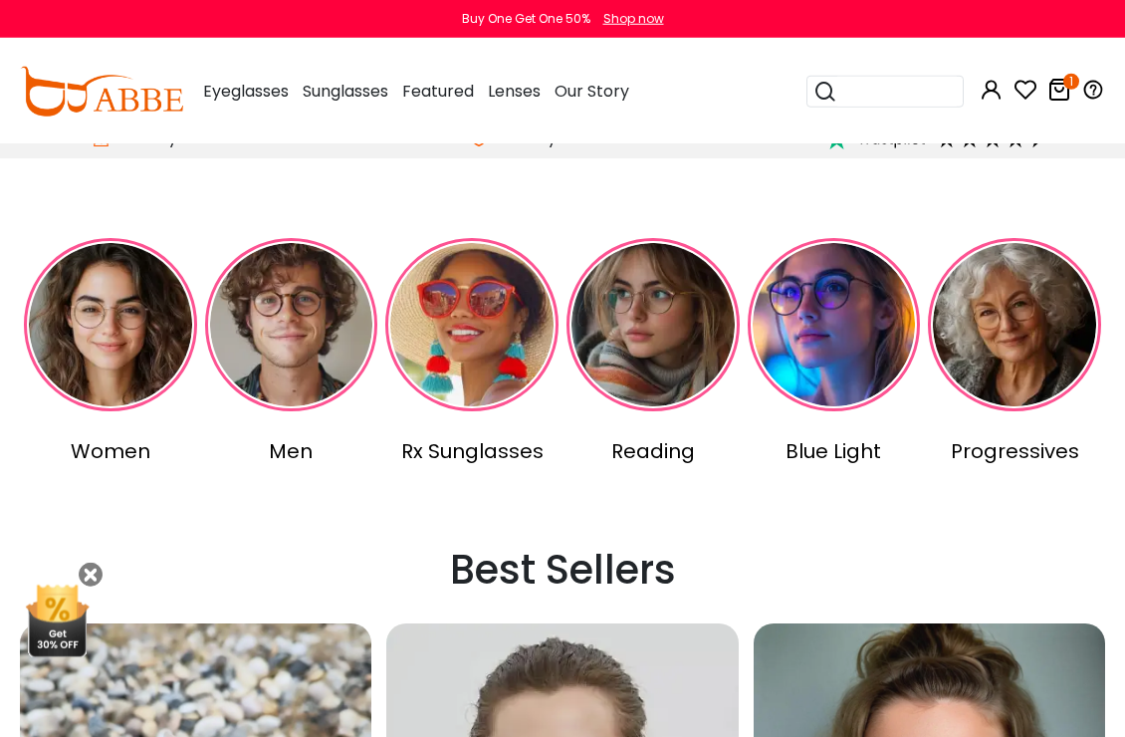
scroll to position [377, 0]
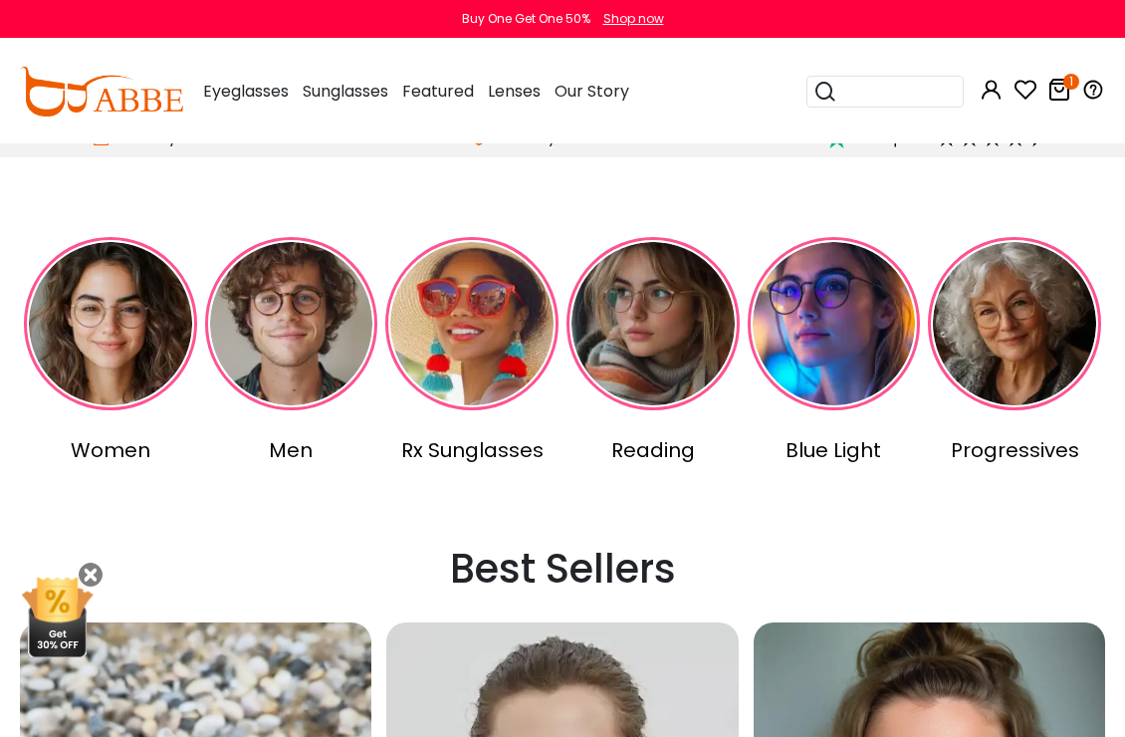
click at [112, 458] on div "Women" at bounding box center [110, 450] width 173 height 30
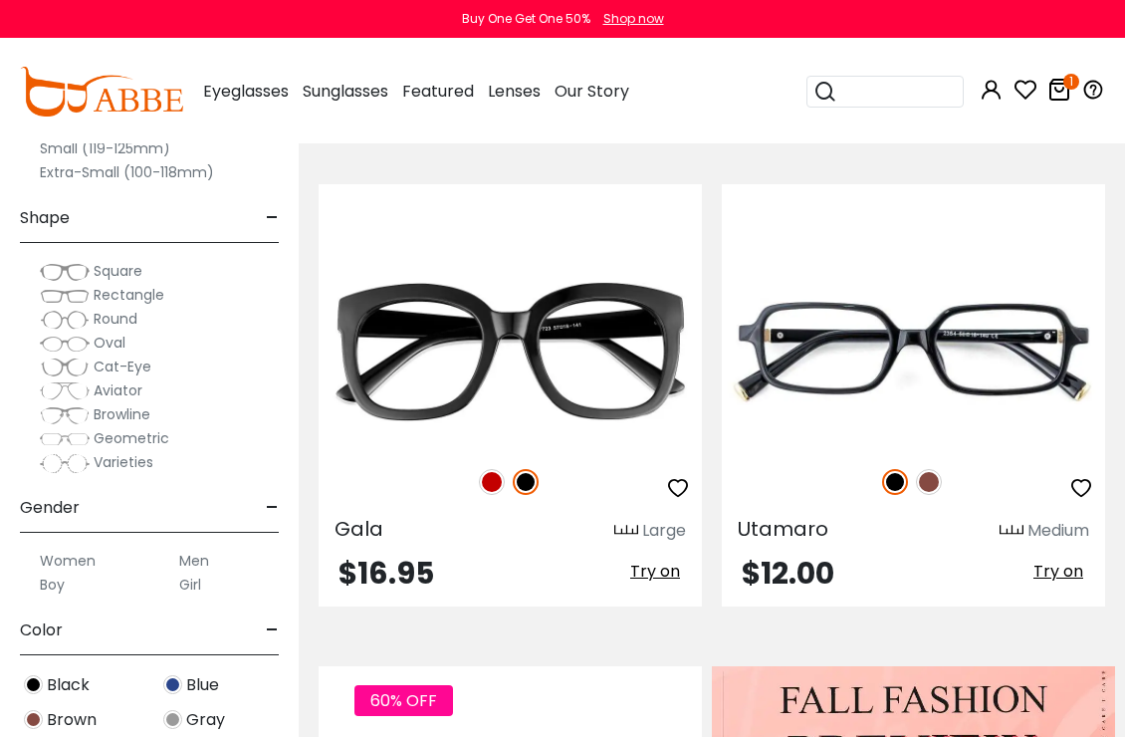
scroll to position [615, 0]
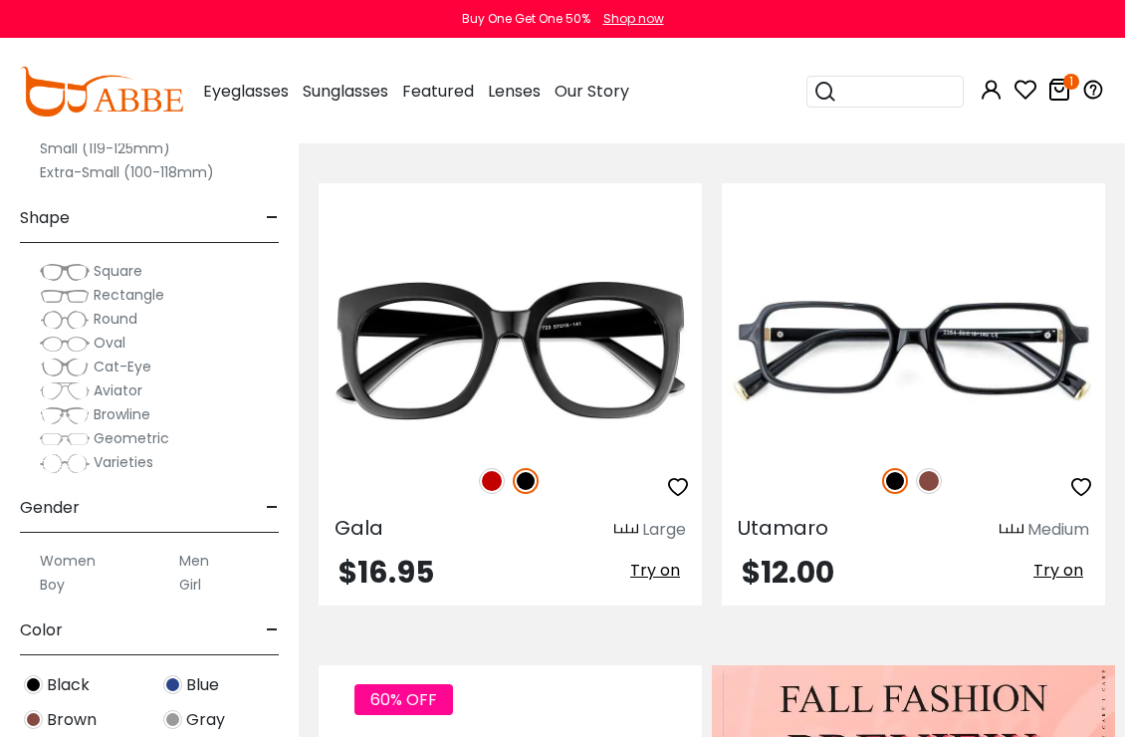
click at [0, 0] on img at bounding box center [0, 0] width 0 height 0
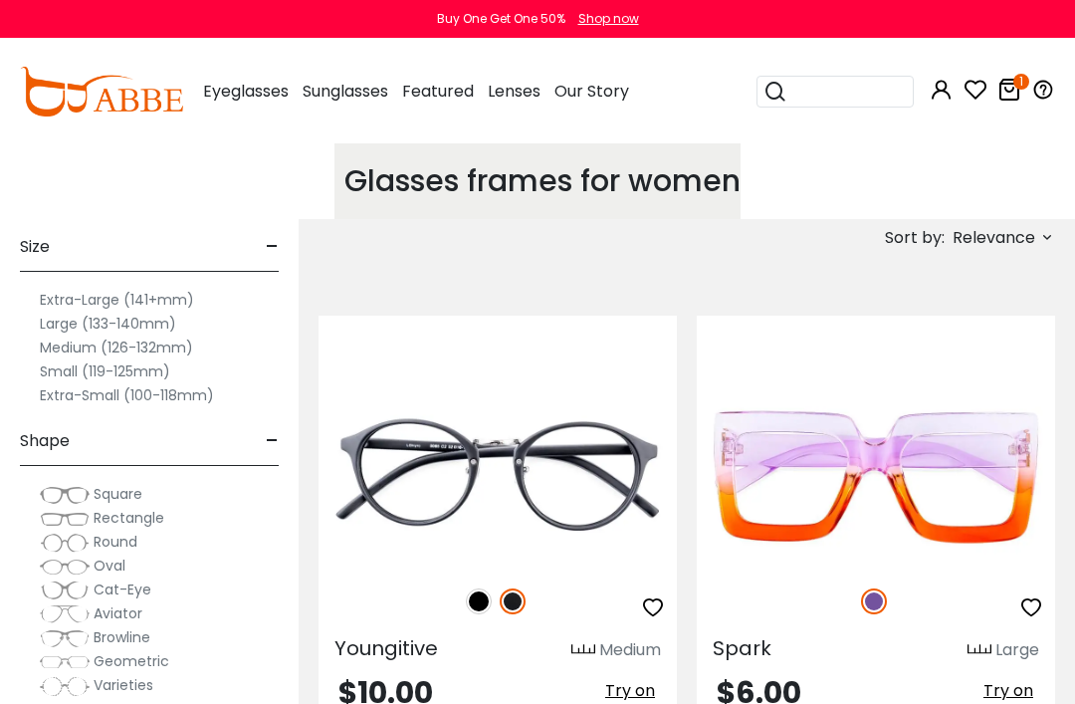
scroll to position [14, 0]
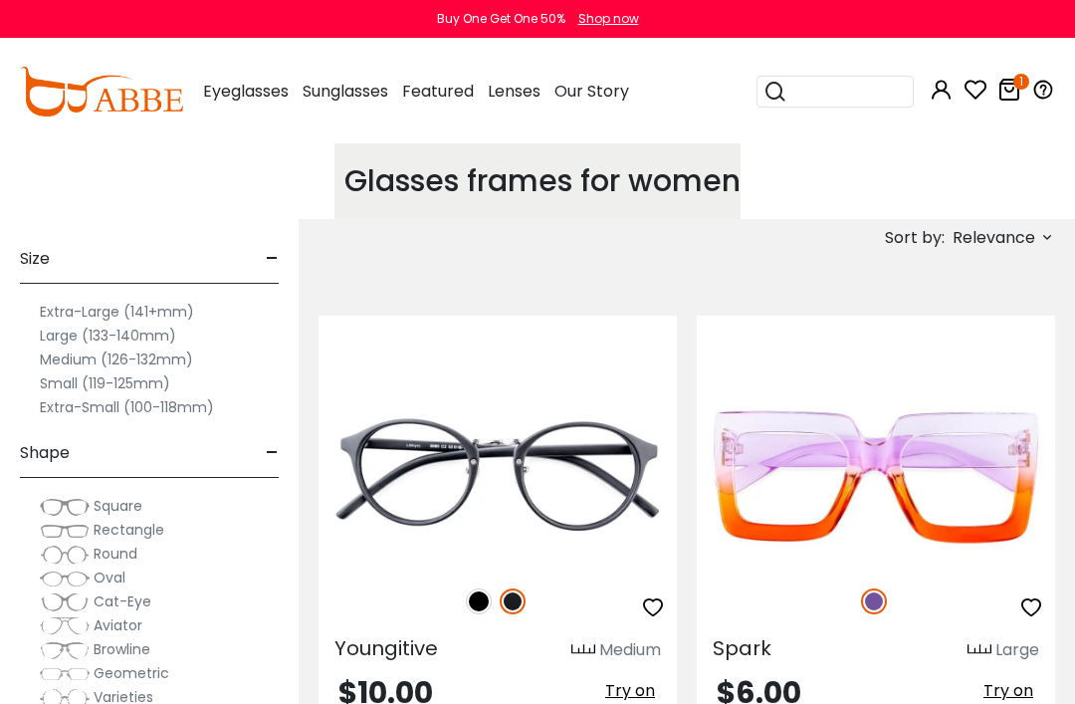
click at [196, 408] on label "Extra-Small (100-118mm)" at bounding box center [127, 407] width 174 height 24
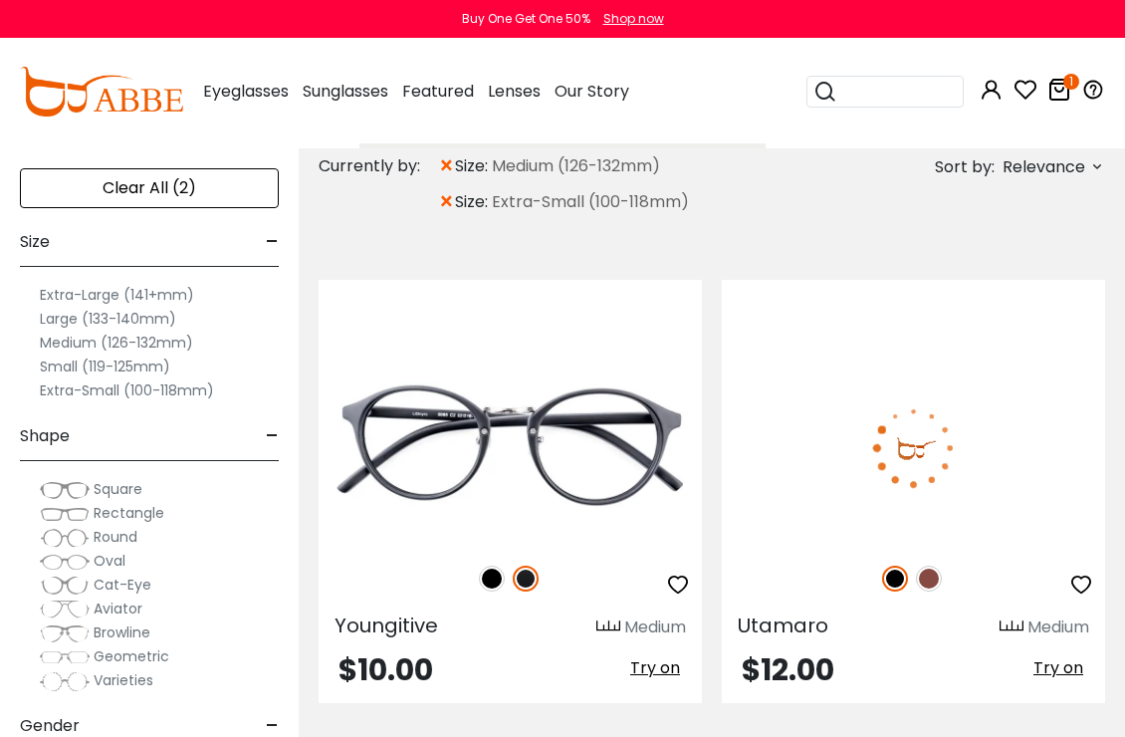
click at [448, 166] on span "×" at bounding box center [446, 166] width 17 height 36
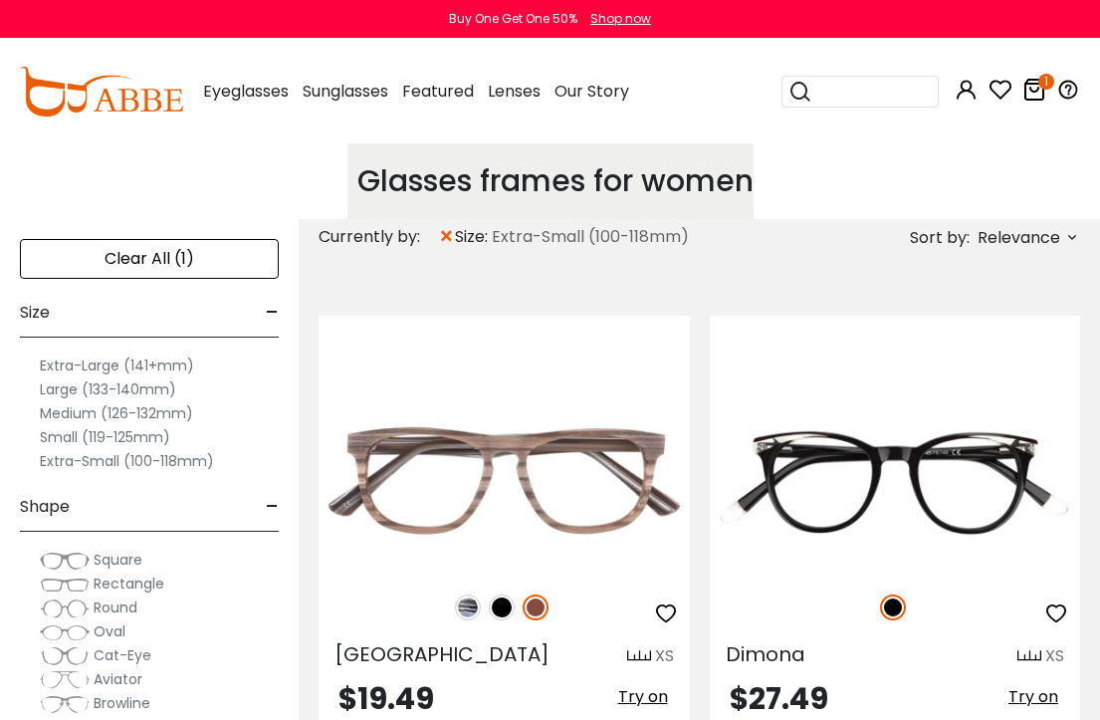
click at [0, 0] on img at bounding box center [0, 0] width 0 height 0
click at [453, 234] on span "×" at bounding box center [446, 237] width 17 height 36
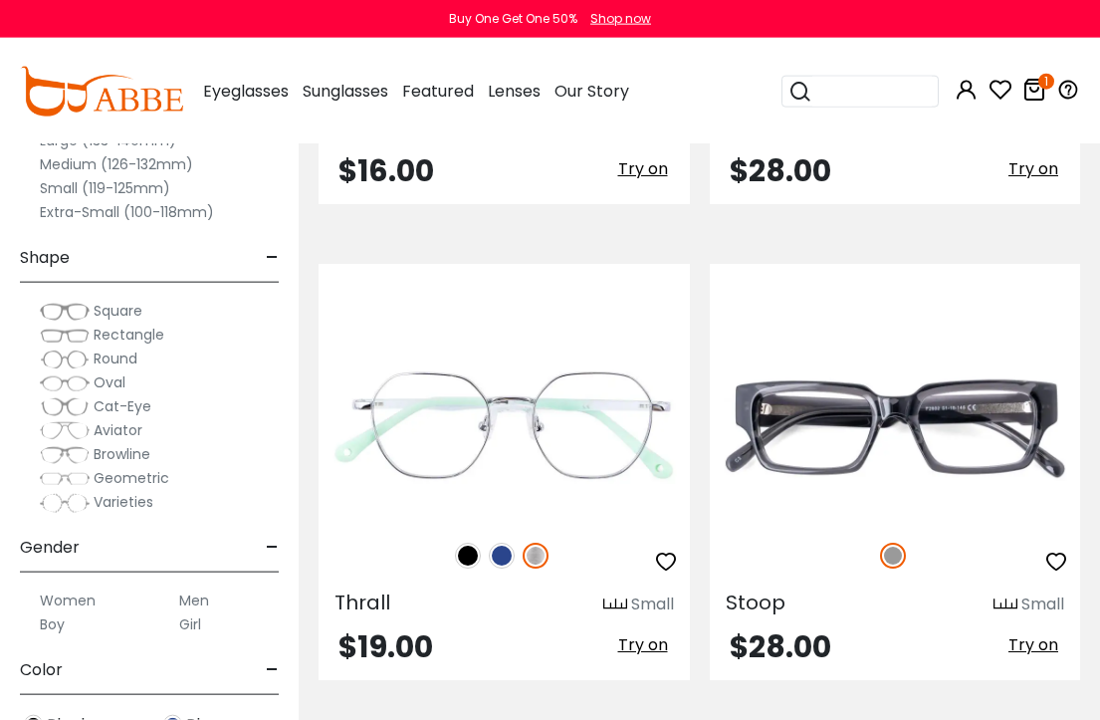
scroll to position [13038, 0]
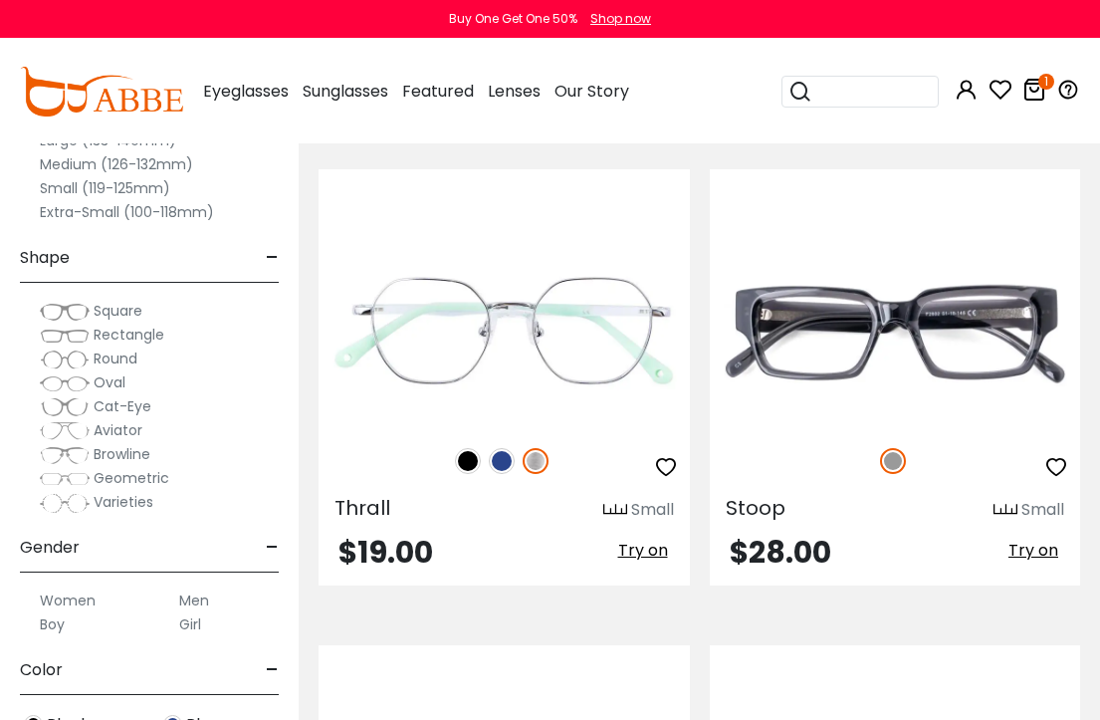
click at [0, 0] on img at bounding box center [0, 0] width 0 height 0
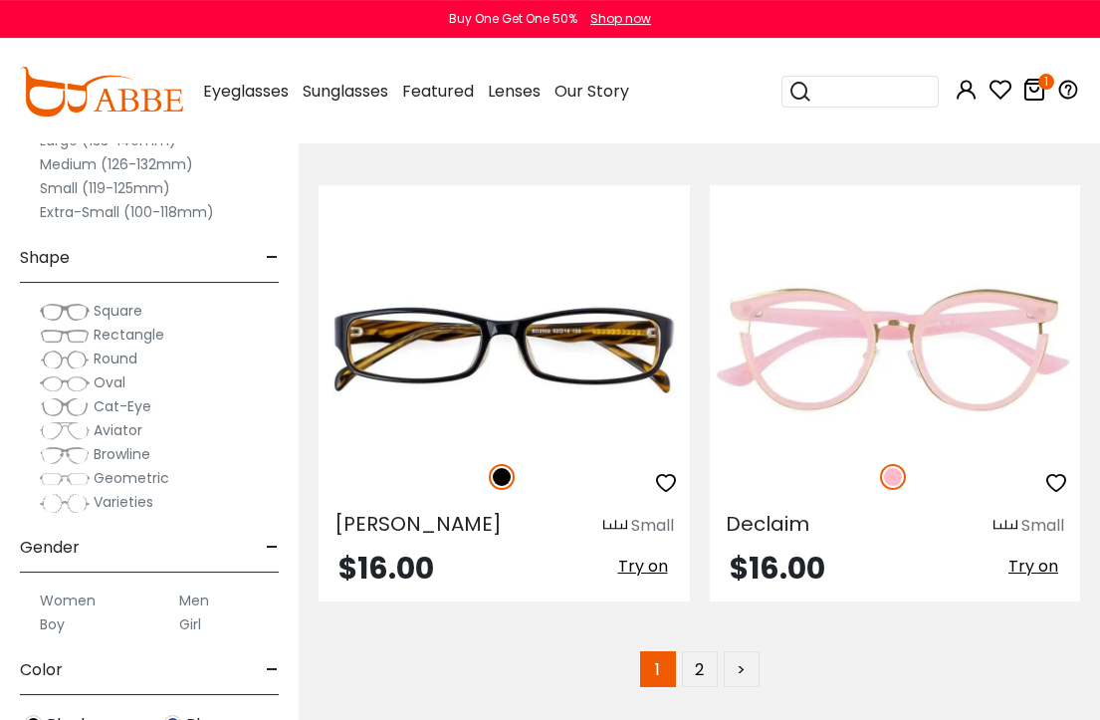
scroll to position [13974, 0]
click at [707, 672] on link "2" at bounding box center [700, 669] width 36 height 36
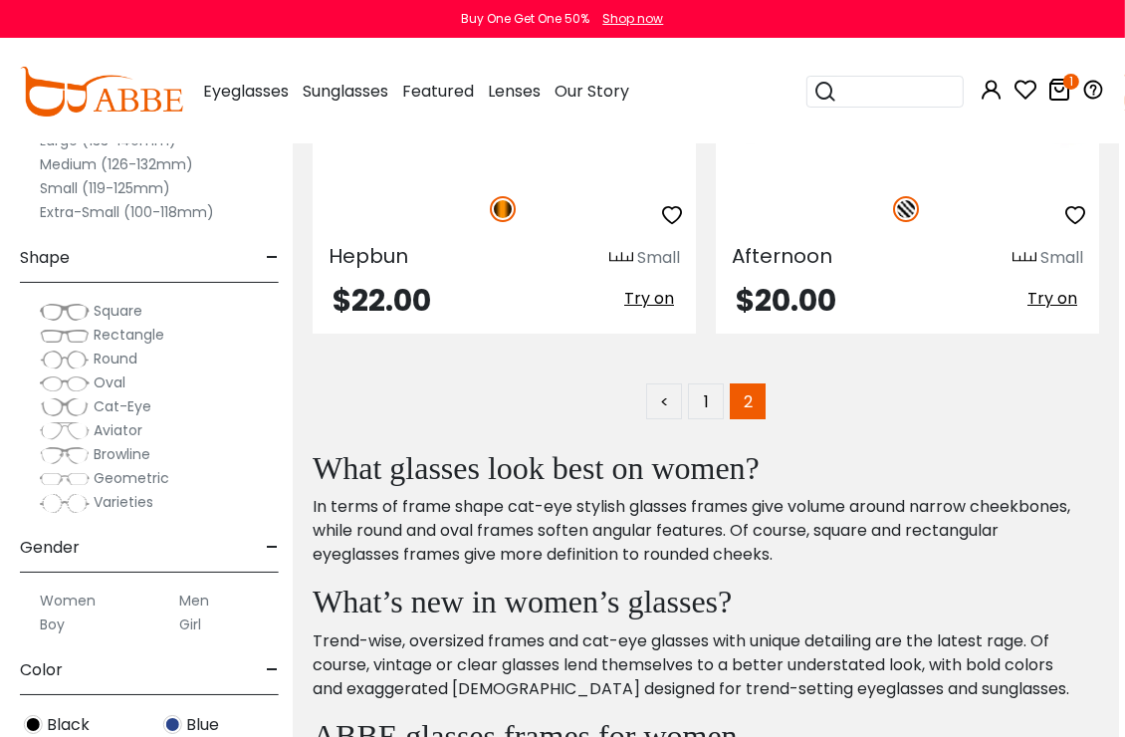
scroll to position [888, 7]
click at [708, 410] on link "1" at bounding box center [705, 400] width 36 height 36
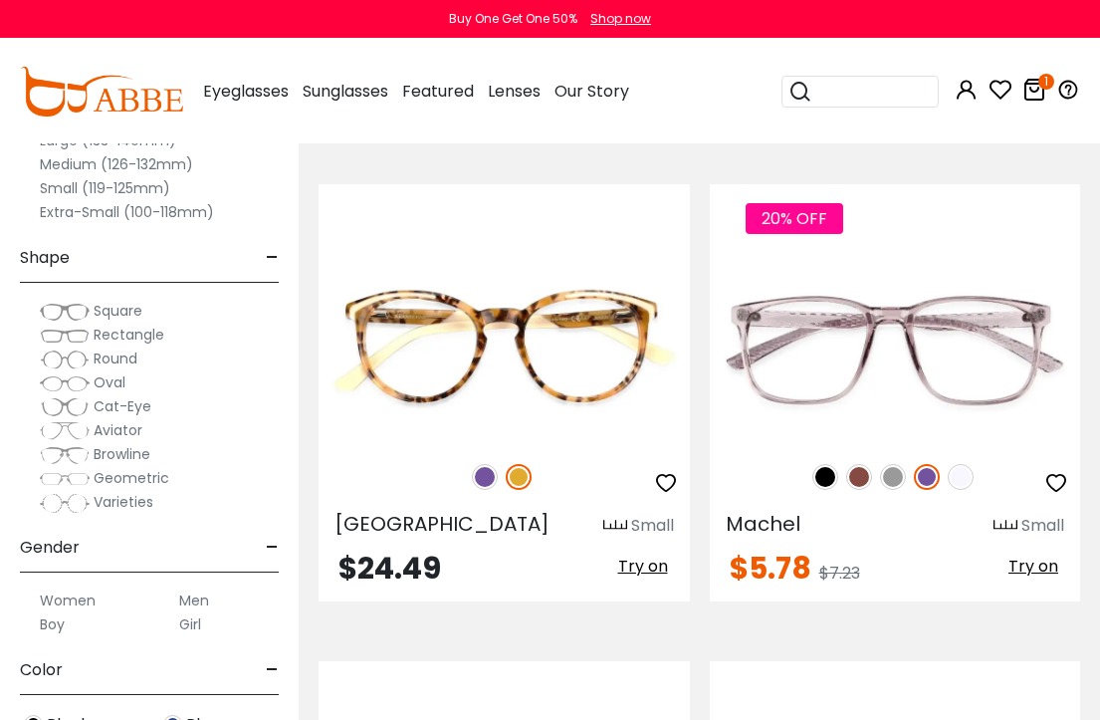
scroll to position [5883, 0]
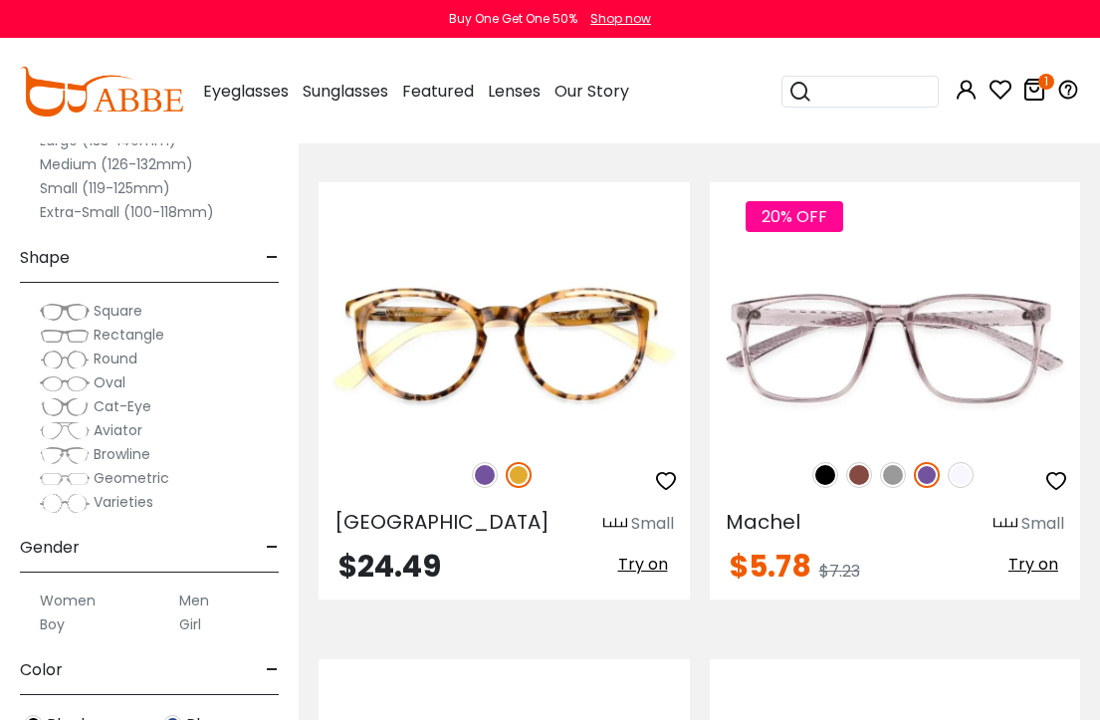
click at [0, 0] on img at bounding box center [0, 0] width 0 height 0
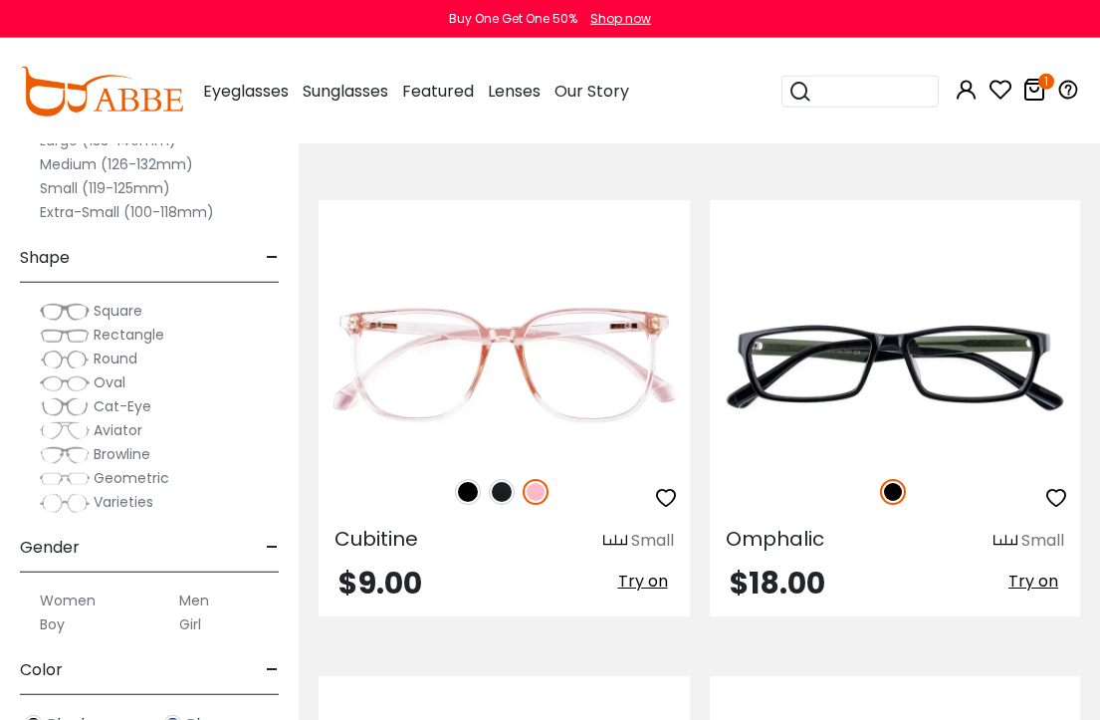
scroll to position [7296, 0]
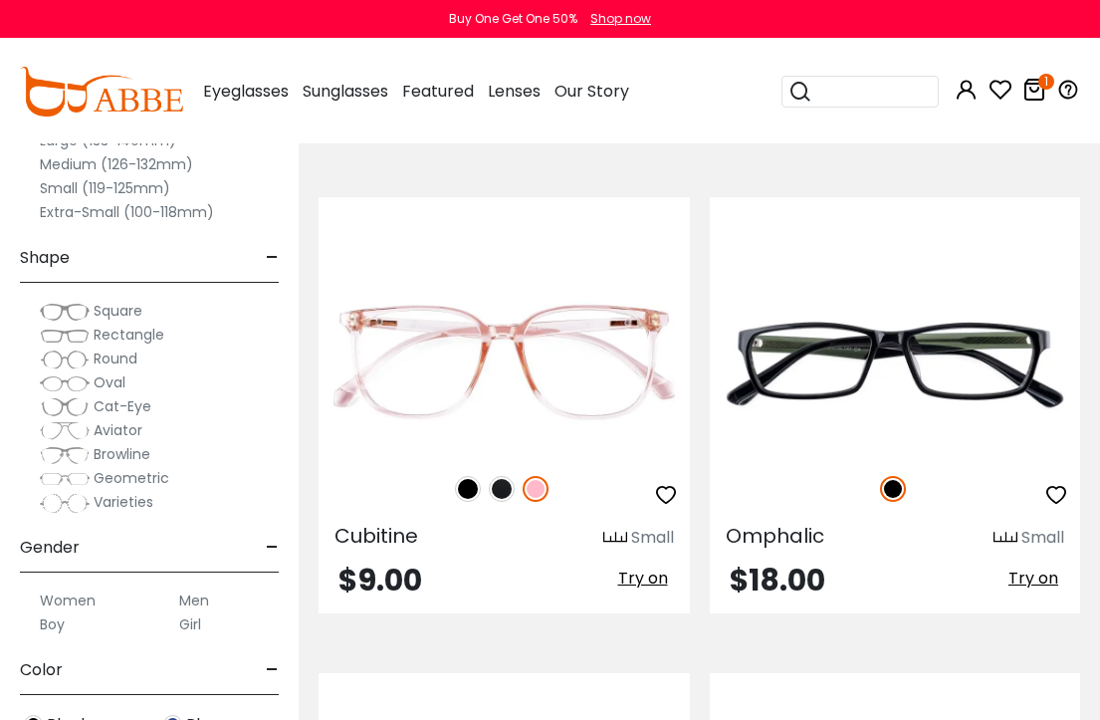
click at [0, 0] on img at bounding box center [0, 0] width 0 height 0
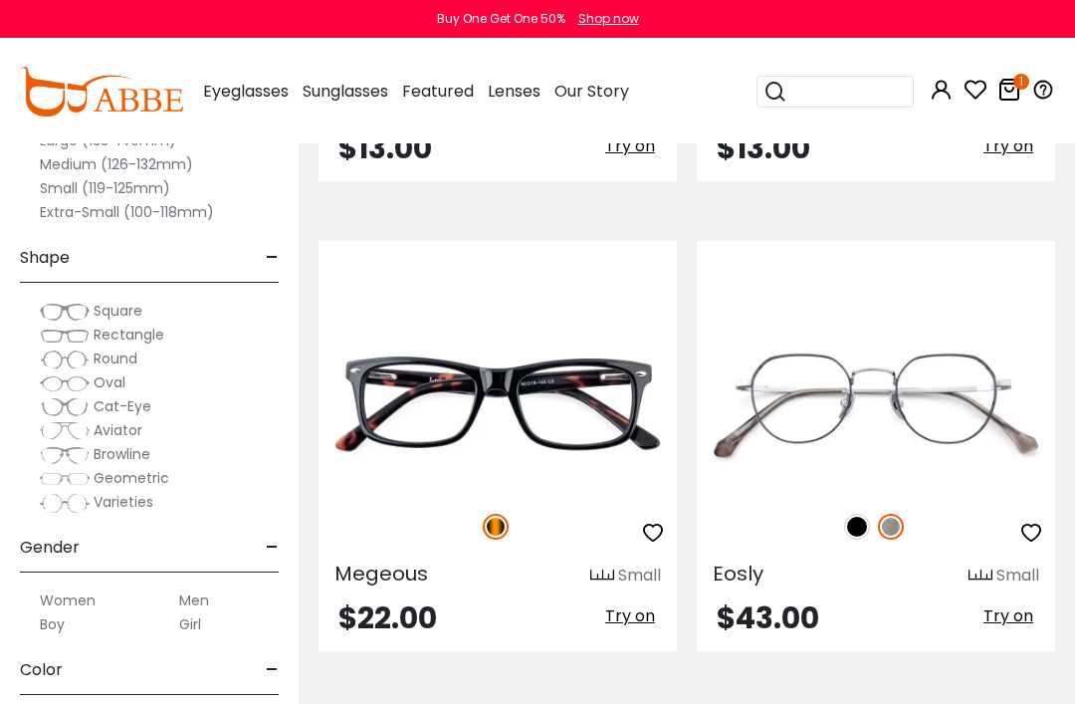
scroll to position [9504, 0]
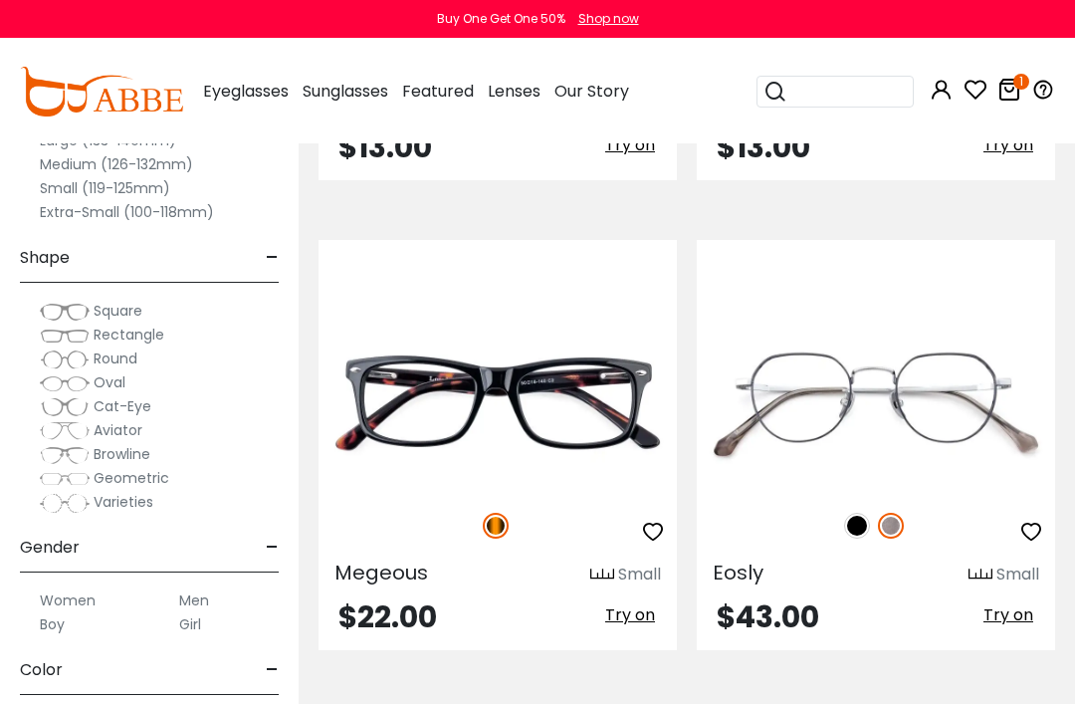
click at [0, 0] on img at bounding box center [0, 0] width 0 height 0
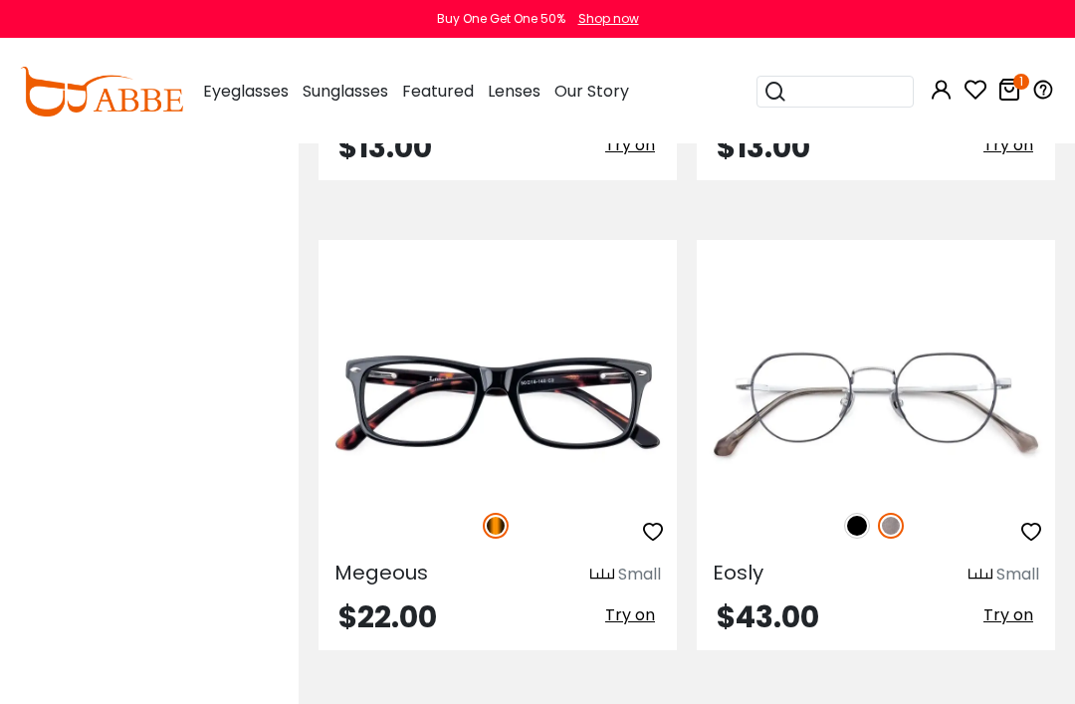
scroll to position [9568, 0]
